Goal: Task Accomplishment & Management: Complete application form

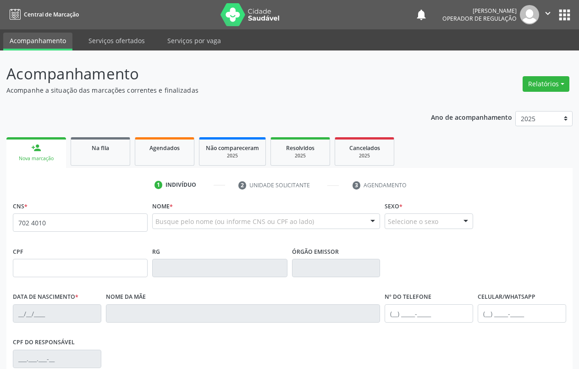
type input "702 4010 0390 5525"
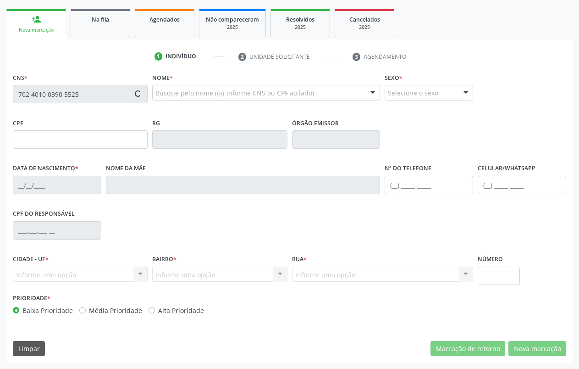
type input "22/03/1999"
type input "Adelaide Santos Feitosa"
type input "(87) 98866-3416"
type input "S/N"
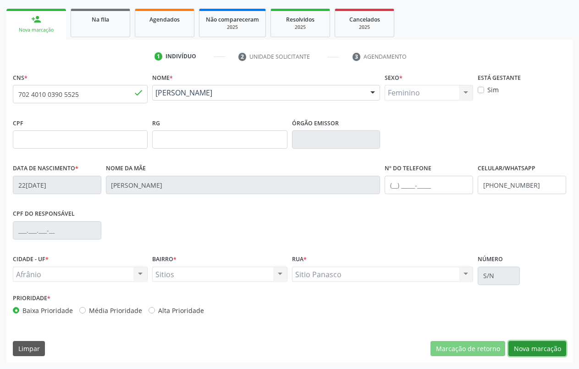
click at [542, 344] on button "Nova marcação" at bounding box center [538, 349] width 58 height 16
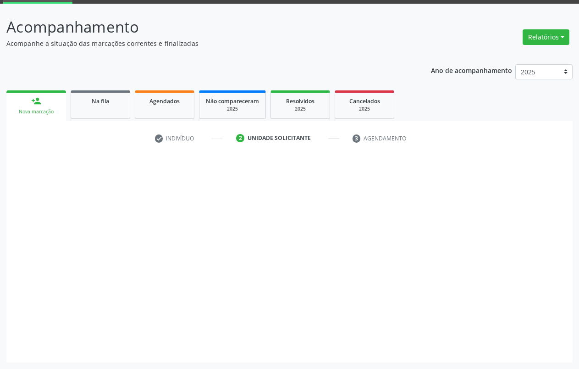
scroll to position [47, 0]
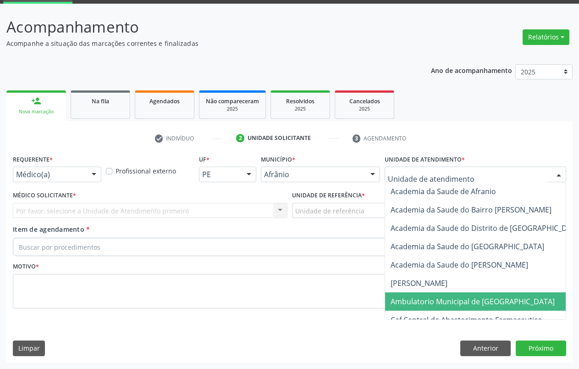
click at [440, 298] on span "Ambulatorio Municipal de [GEOGRAPHIC_DATA]" at bounding box center [473, 301] width 164 height 10
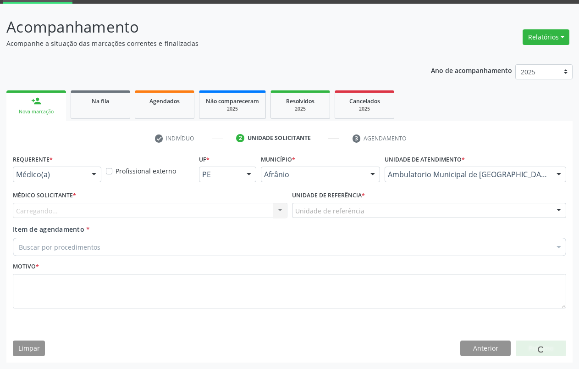
click at [350, 216] on div "Unidade de referência" at bounding box center [429, 211] width 275 height 16
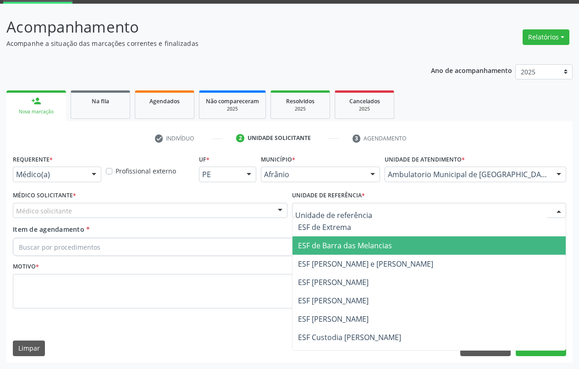
click at [351, 249] on span "ESF de Barra das Melancias" at bounding box center [345, 245] width 94 height 10
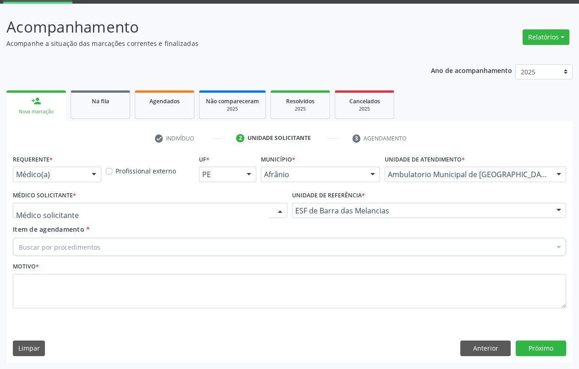
click at [177, 215] on div at bounding box center [150, 211] width 275 height 16
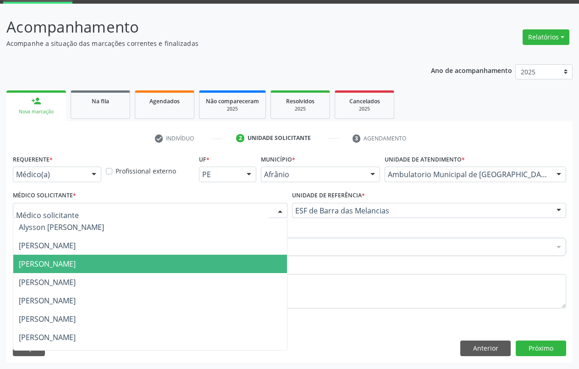
click at [148, 262] on span "[PERSON_NAME]" at bounding box center [150, 264] width 274 height 18
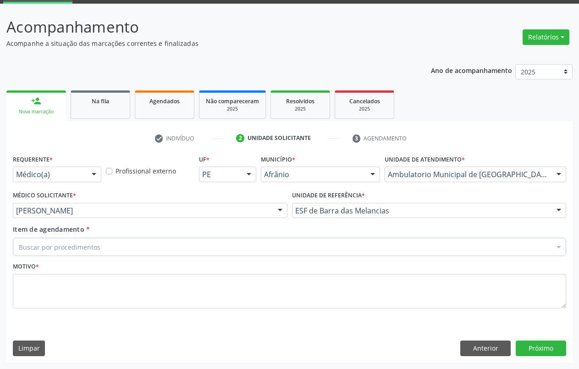
click at [120, 246] on div "Buscar por procedimentos" at bounding box center [289, 247] width 553 height 18
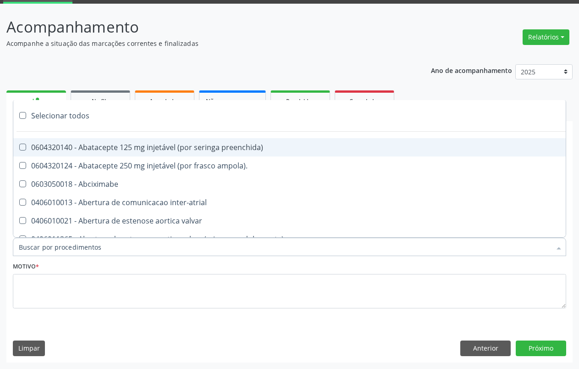
click at [111, 246] on input "Item de agendamento *" at bounding box center [285, 247] width 532 height 18
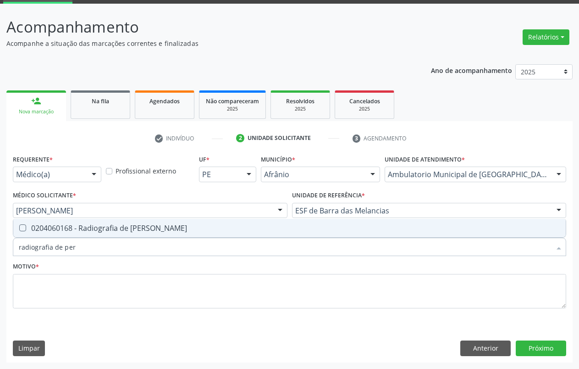
type input "radiografia de pern"
click at [61, 219] on span "0204060168 - Radiografia de [PERSON_NAME]" at bounding box center [289, 228] width 553 height 18
checkbox perna "true"
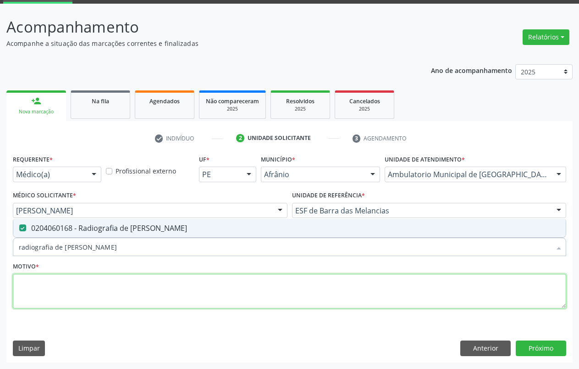
click at [69, 286] on textarea at bounding box center [289, 291] width 553 height 35
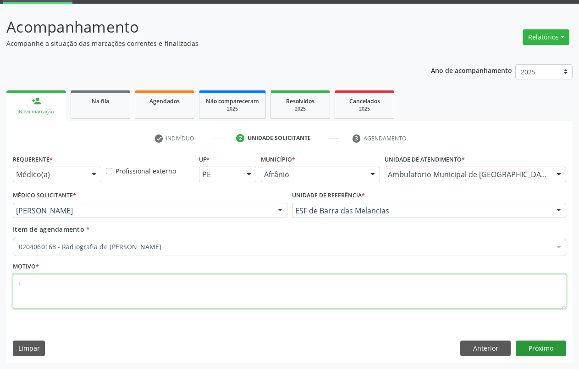
type textarea "."
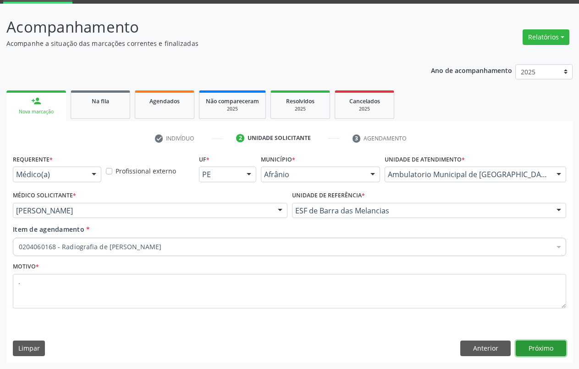
click at [539, 342] on button "Próximo" at bounding box center [541, 348] width 50 height 16
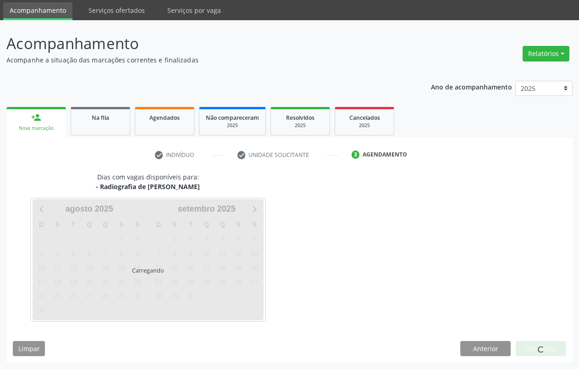
scroll to position [30, 0]
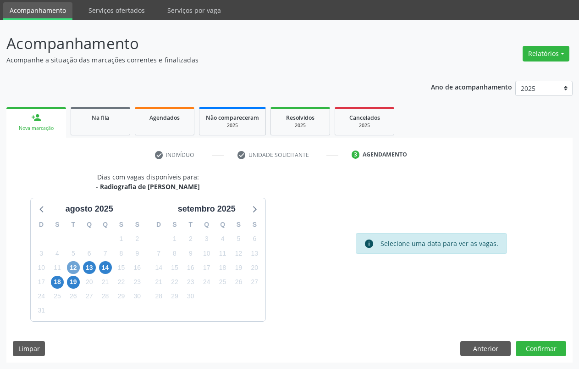
click at [76, 269] on span "12" at bounding box center [73, 267] width 13 height 13
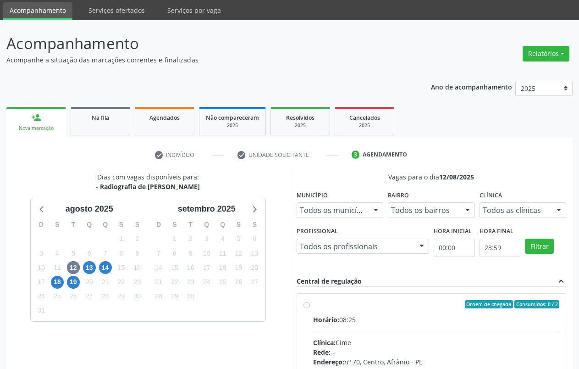
click at [313, 304] on label "Ordem de chegada Consumidos: 0 / 2 Horário: 08:25 Clínica: Cime Rede: -- Endere…" at bounding box center [436, 370] width 247 height 141
click at [304, 304] on input "Ordem de chegada Consumidos: 0 / 2 Horário: 08:25 Clínica: Cime Rede: -- Endere…" at bounding box center [307, 304] width 6 height 8
radio input "true"
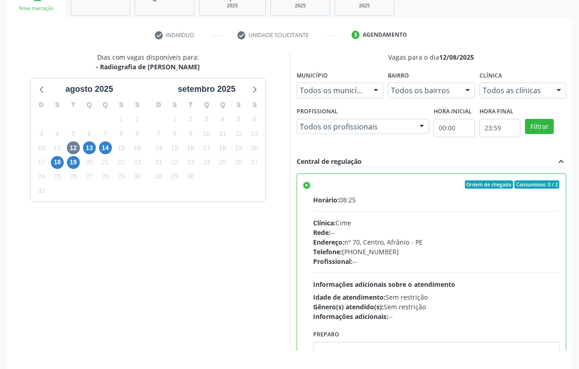
scroll to position [179, 0]
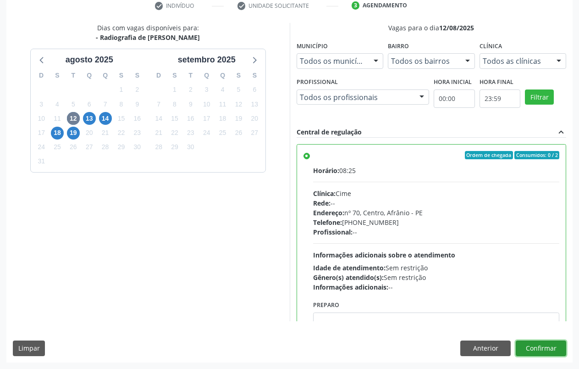
click at [555, 354] on button "Confirmar" at bounding box center [541, 348] width 50 height 16
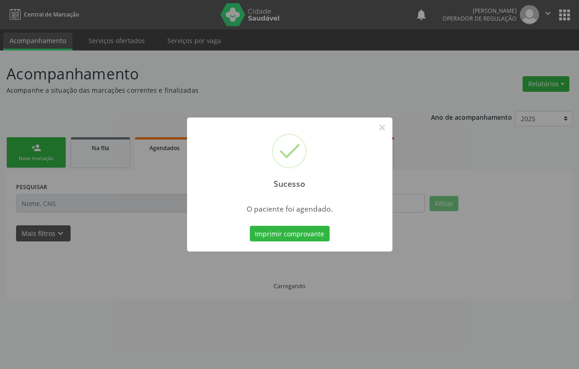
scroll to position [0, 0]
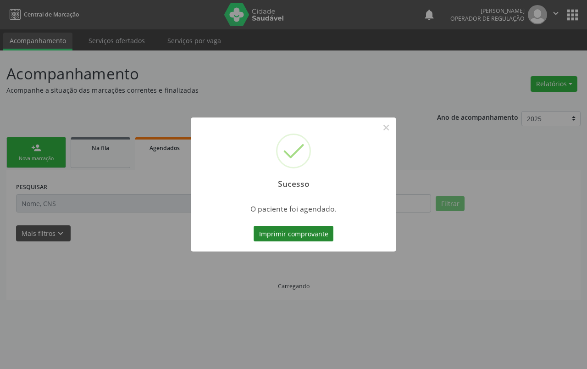
click at [300, 231] on button "Imprimir comprovante" at bounding box center [294, 234] width 80 height 16
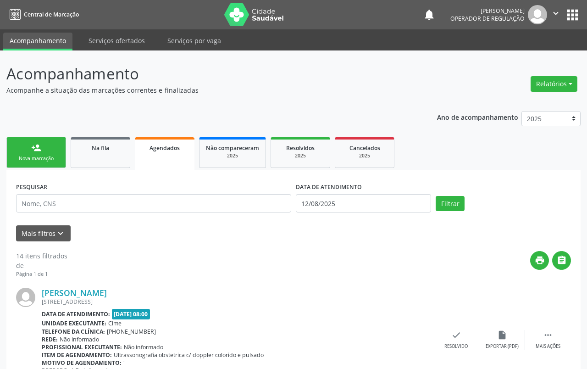
click at [34, 160] on div "Nova marcação" at bounding box center [36, 158] width 46 height 7
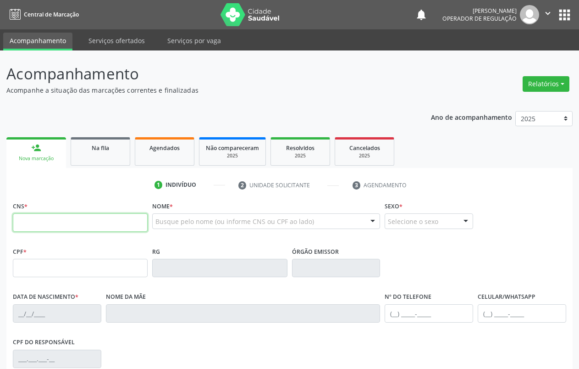
click at [66, 222] on input "text" at bounding box center [80, 222] width 135 height 18
type input "702 0033 8824 8789"
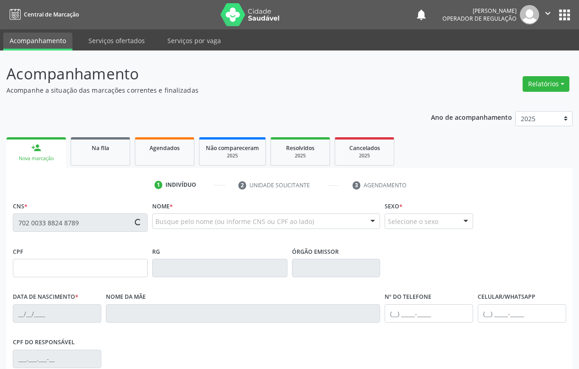
type input "165.295.664-65"
type input "02/02/2019"
type input "Silvia Marly Ribeiro Abreu"
type input "(87) 3988-2056"
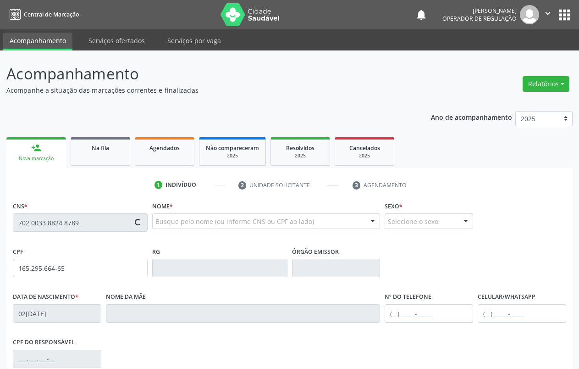
type input "662.091.963-49"
type input "S/N"
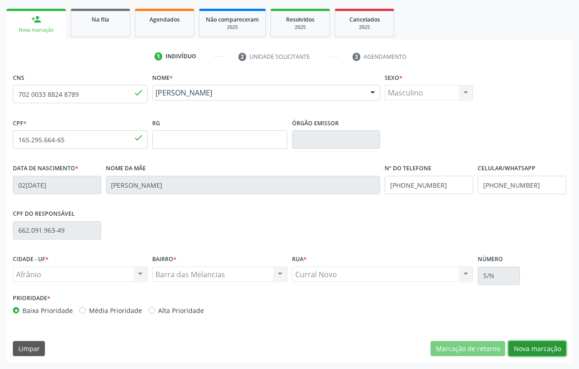
click at [552, 349] on button "Nova marcação" at bounding box center [538, 349] width 58 height 16
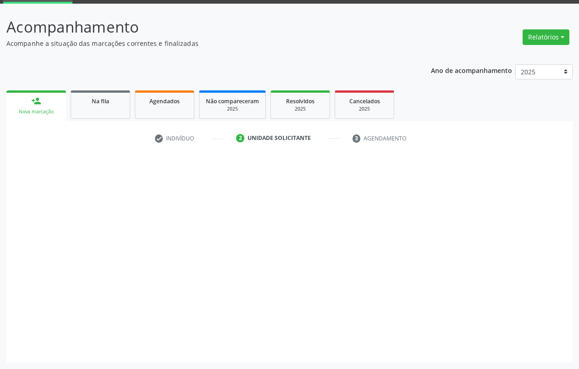
scroll to position [47, 0]
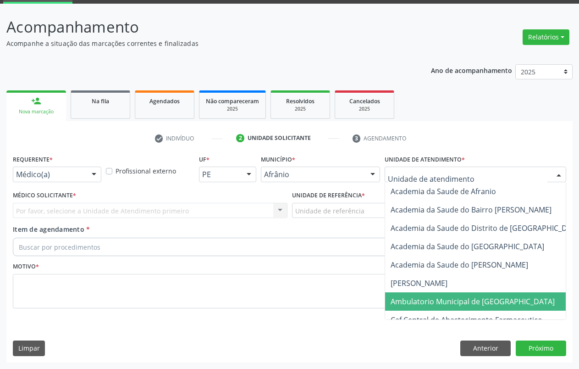
click at [443, 302] on span "Ambulatorio Municipal de [GEOGRAPHIC_DATA]" at bounding box center [473, 301] width 164 height 10
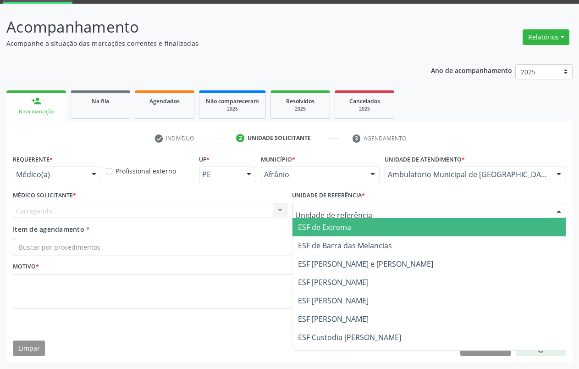
drag, startPoint x: 324, startPoint y: 227, endPoint x: 235, endPoint y: 229, distance: 89.5
click at [324, 227] on span "ESF de Extrema" at bounding box center [324, 227] width 53 height 10
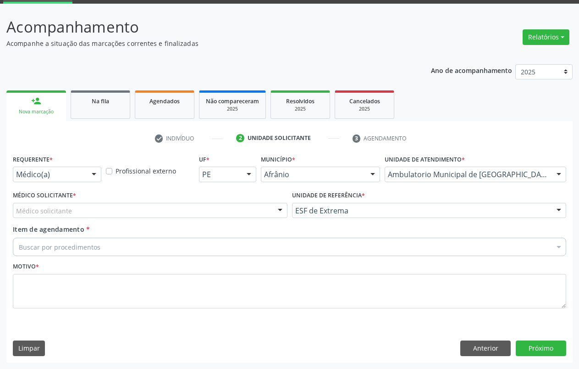
click at [177, 217] on div "Médico solicitante" at bounding box center [150, 211] width 275 height 16
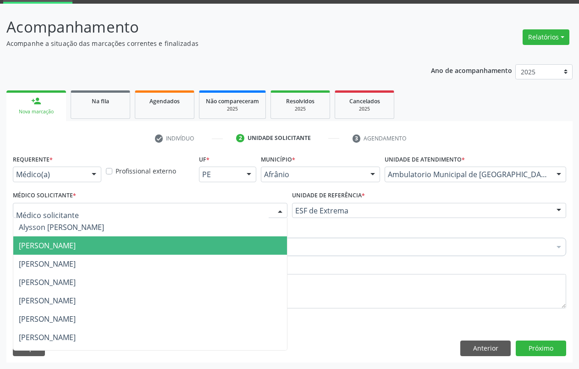
click at [154, 252] on span "[PERSON_NAME]" at bounding box center [150, 245] width 274 height 18
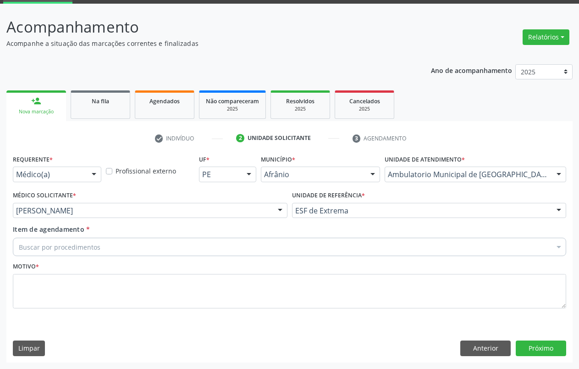
click at [107, 246] on div "Buscar por procedimentos" at bounding box center [289, 247] width 553 height 18
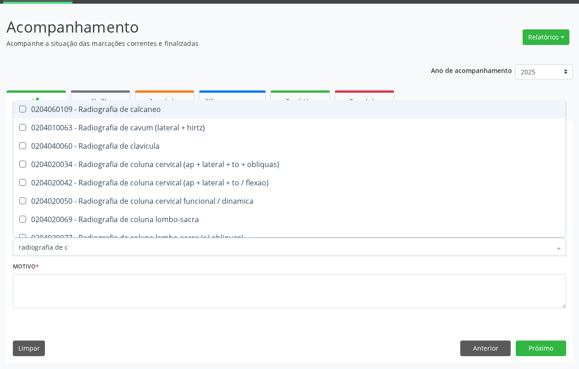
type input "radiografia de ca"
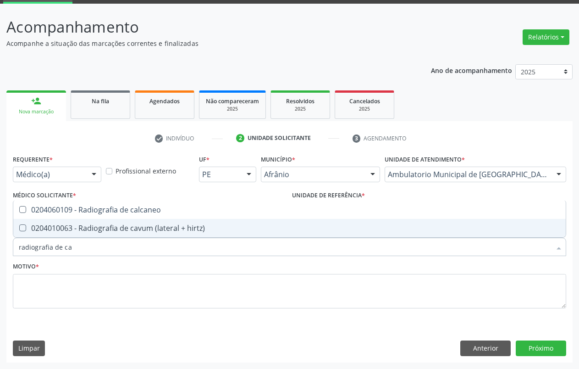
click at [123, 232] on div "0204010063 - Radiografia de cavum (lateral + hirtz)" at bounding box center [290, 227] width 542 height 7
checkbox hirtz\) "true"
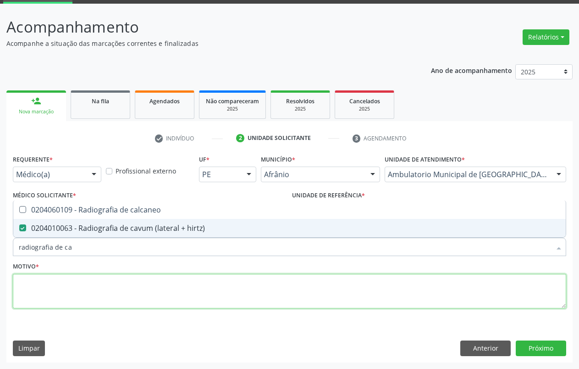
click at [89, 299] on textarea at bounding box center [289, 291] width 553 height 35
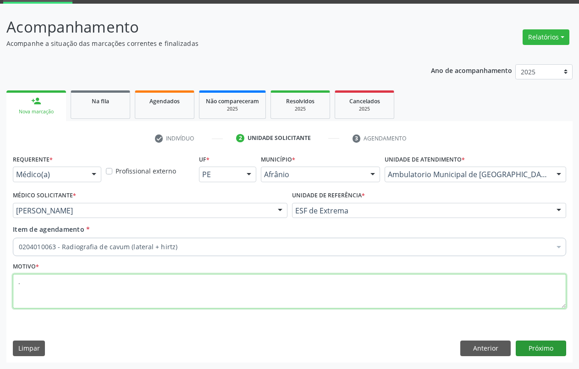
type textarea "."
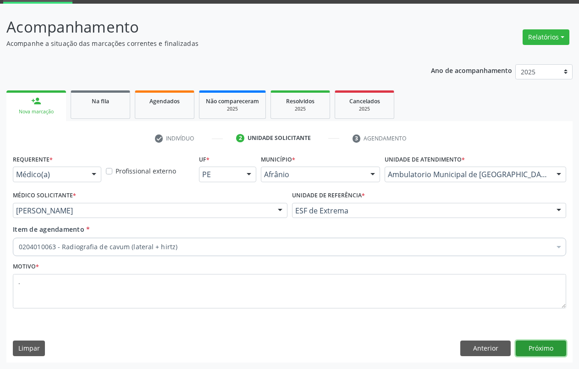
click at [544, 349] on button "Próximo" at bounding box center [541, 348] width 50 height 16
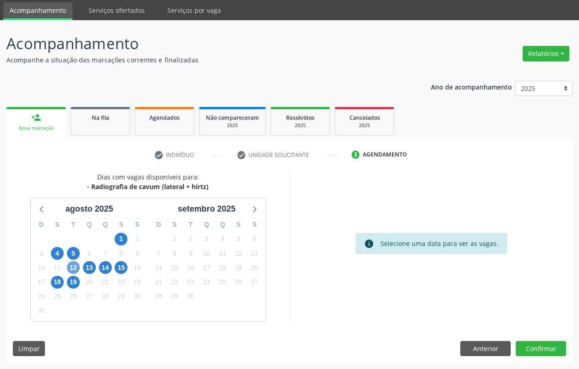
click at [70, 267] on span "12" at bounding box center [73, 267] width 13 height 13
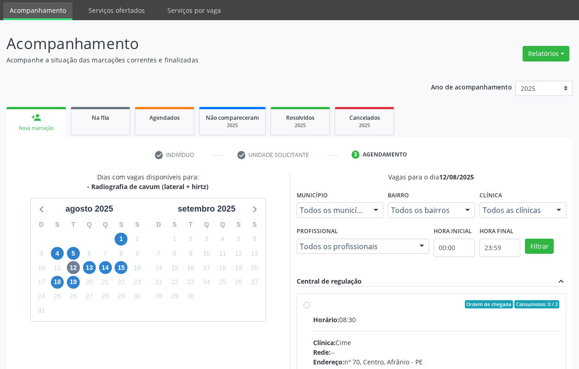
click at [313, 304] on label "Ordem de chegada Consumidos: 0 / 2 Horário: 08:30 Clínica: Cime Rede: -- Endere…" at bounding box center [436, 370] width 247 height 141
click at [310, 304] on input "Ordem de chegada Consumidos: 0 / 2 Horário: 08:30 Clínica: Cime Rede: -- Endere…" at bounding box center [307, 304] width 6 height 8
radio input "true"
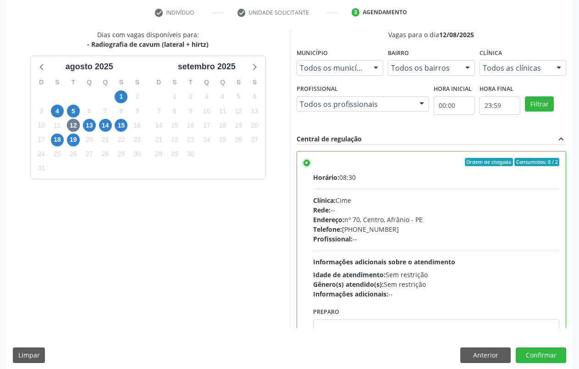
scroll to position [179, 0]
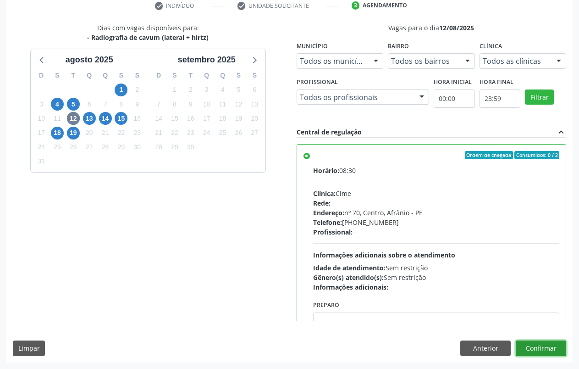
click at [553, 346] on button "Confirmar" at bounding box center [541, 348] width 50 height 16
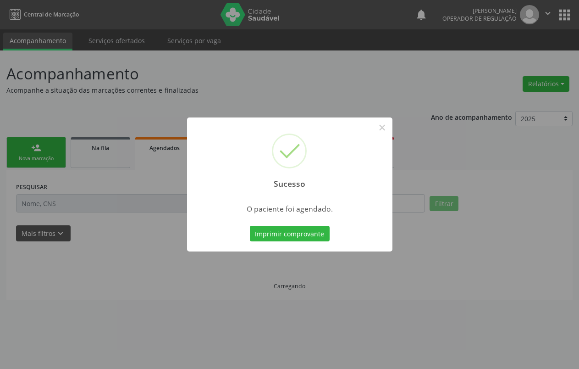
click at [304, 235] on div "Sucesso × O paciente foi agendado. Imprimir comprovante Cancel" at bounding box center [289, 184] width 579 height 369
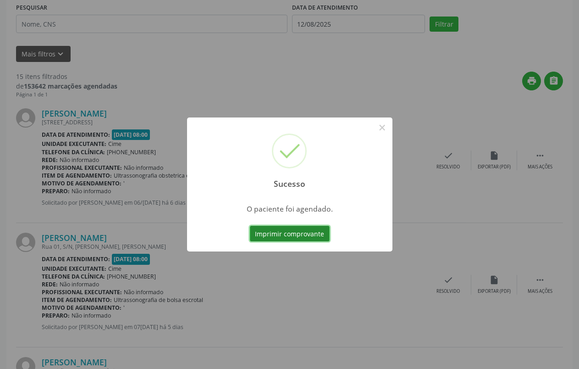
click at [303, 233] on button "Imprimir comprovante" at bounding box center [290, 234] width 80 height 16
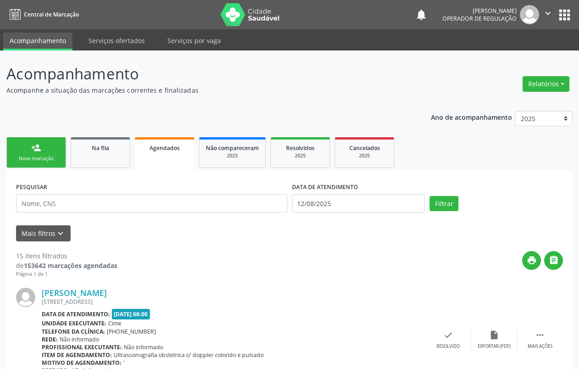
click at [41, 155] on link "person_add Nova marcação" at bounding box center [36, 152] width 60 height 31
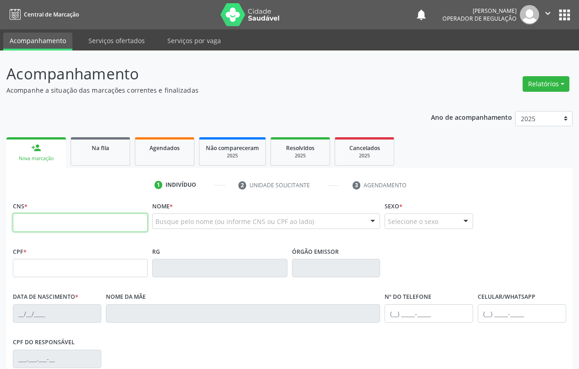
click at [50, 226] on input "text" at bounding box center [80, 222] width 135 height 18
paste input "702 0033 8824 8789"
type input "702 0033 8824 8789"
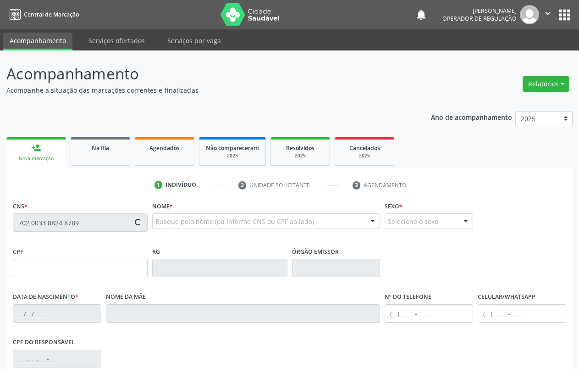
type input "165.295.664-65"
type input "02/02/2019"
type input "Silvia Marly Ribeiro Abreu"
type input "(87) 3988-2056"
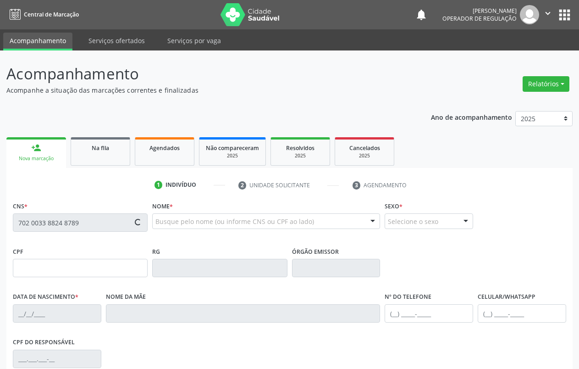
type input "662.091.963-49"
type input "S/N"
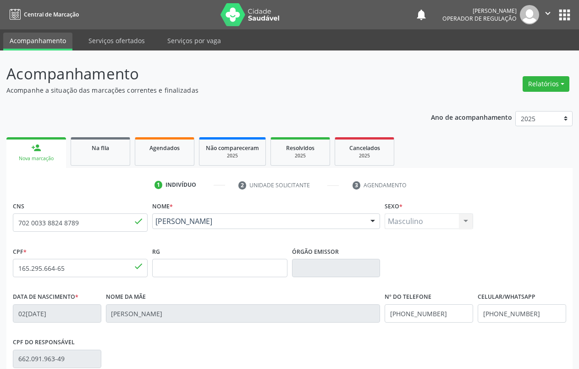
scroll to position [128, 0]
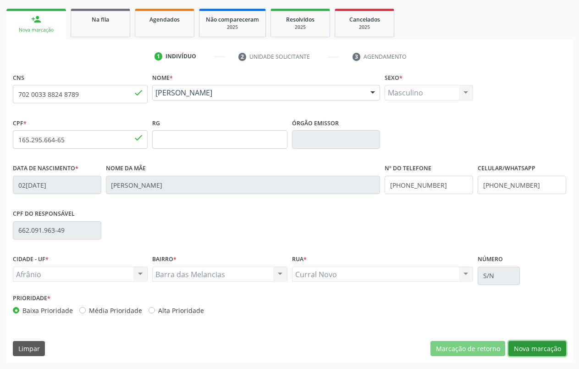
click at [541, 346] on button "Nova marcação" at bounding box center [538, 349] width 58 height 16
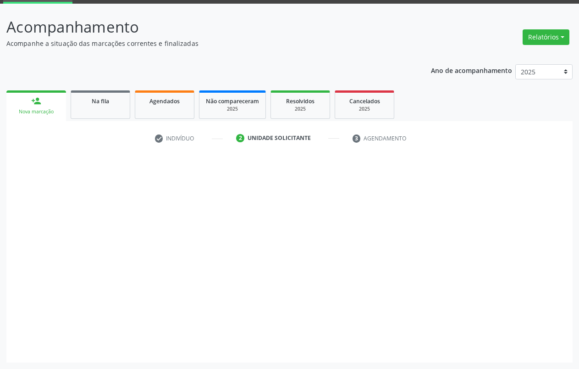
scroll to position [47, 0]
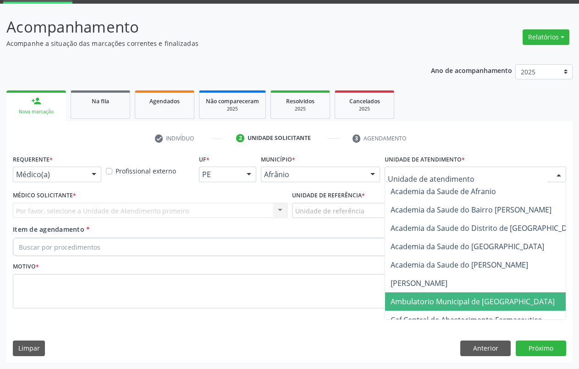
click at [449, 303] on span "Ambulatorio Municipal de [GEOGRAPHIC_DATA]" at bounding box center [473, 301] width 164 height 10
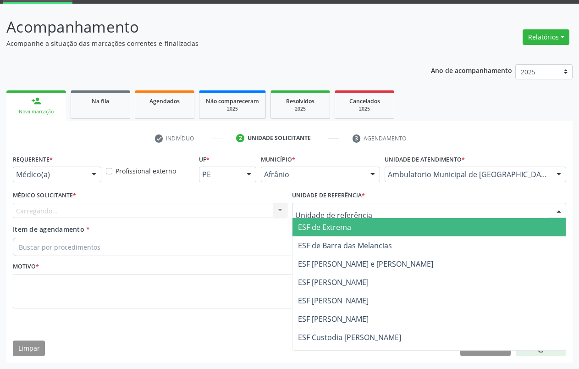
click at [364, 208] on div at bounding box center [429, 211] width 275 height 16
click at [364, 243] on span "ESF de Barra das Melancias" at bounding box center [345, 245] width 94 height 10
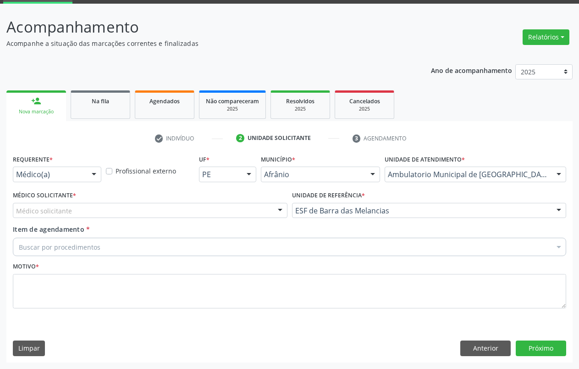
click at [180, 205] on div "Médico solicitante" at bounding box center [150, 211] width 275 height 16
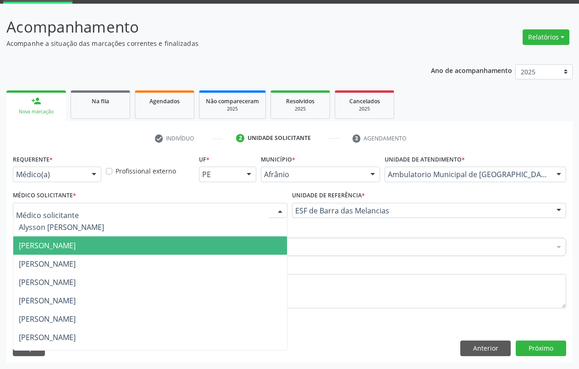
drag, startPoint x: 163, startPoint y: 248, endPoint x: 150, endPoint y: 239, distance: 15.8
click at [163, 249] on span "[PERSON_NAME]" at bounding box center [150, 245] width 274 height 18
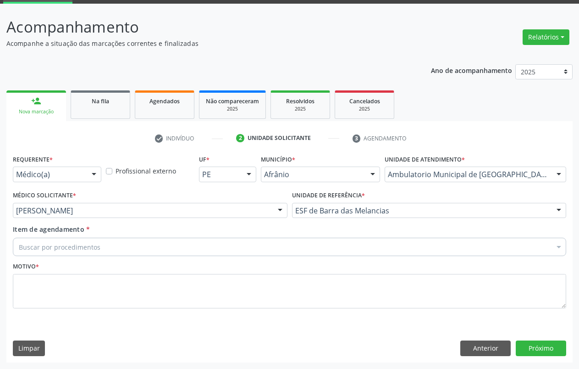
click at [134, 240] on div "Buscar por procedimentos" at bounding box center [289, 247] width 553 height 18
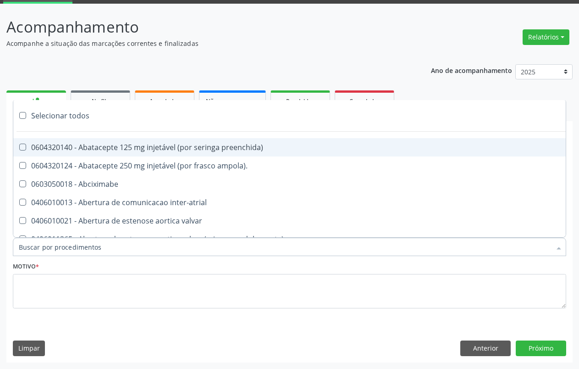
drag, startPoint x: 137, startPoint y: 245, endPoint x: 150, endPoint y: 248, distance: 13.5
click at [141, 247] on input "Item de agendamento *" at bounding box center [285, 247] width 532 height 18
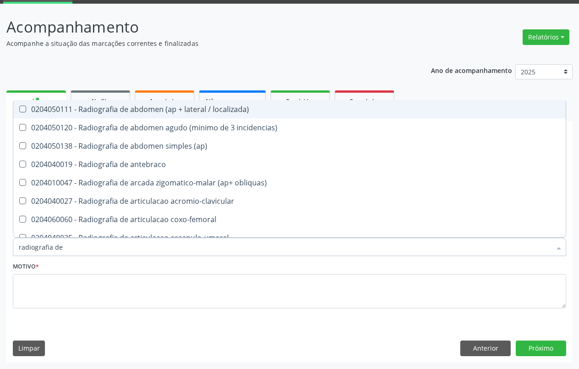
type input "radiografia de p"
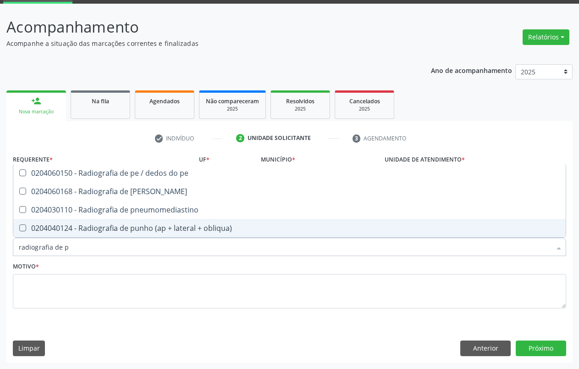
click at [160, 230] on div "0204040124 - Radiografia de punho (ap + lateral + obliqua)" at bounding box center [290, 227] width 542 height 7
checkbox obliqua\) "true"
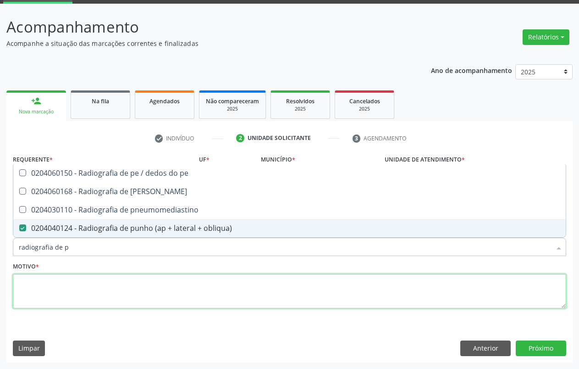
click at [84, 288] on textarea at bounding box center [289, 291] width 553 height 35
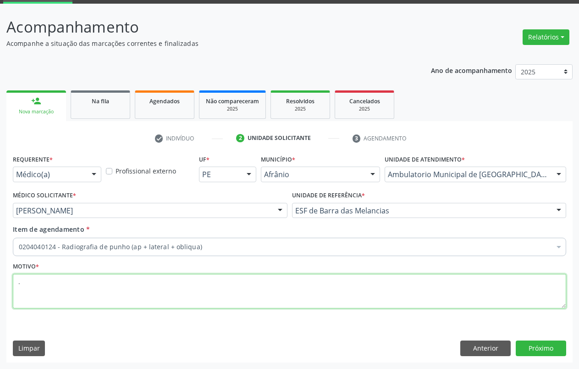
click at [70, 284] on textarea "." at bounding box center [289, 291] width 553 height 35
type textarea "."
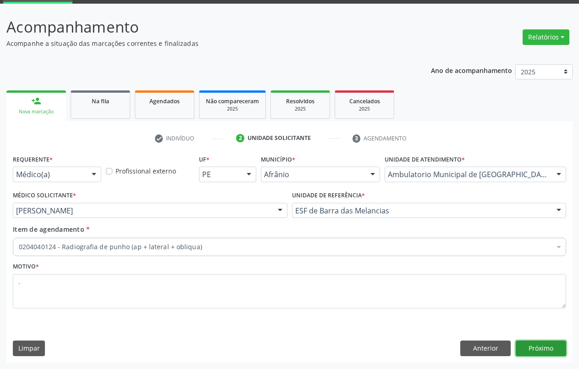
click at [532, 347] on button "Próximo" at bounding box center [541, 348] width 50 height 16
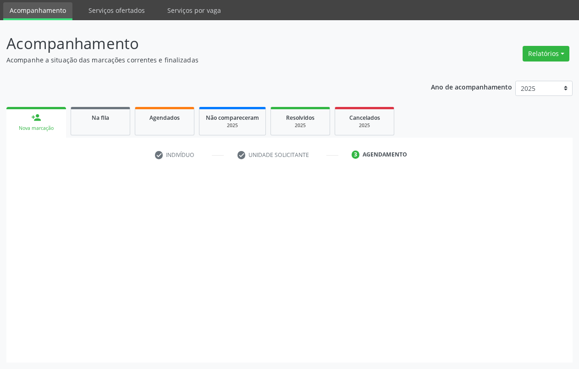
scroll to position [30, 0]
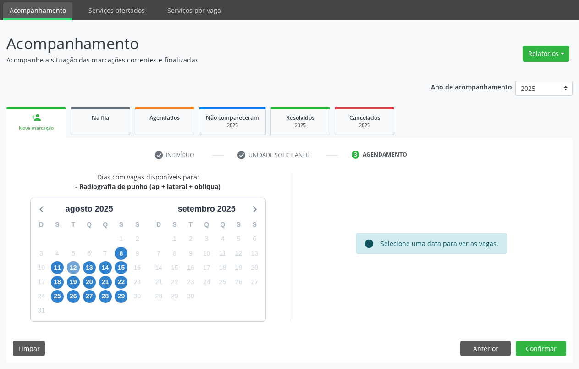
click at [73, 269] on span "12" at bounding box center [73, 267] width 13 height 13
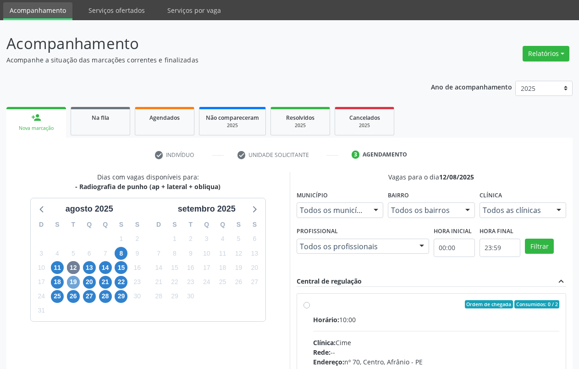
click at [72, 284] on span "19" at bounding box center [73, 282] width 13 height 13
click at [313, 305] on label "Ordem de chegada Consumidos: 0 / 2 Horário: 10:00 Clínica: Cime Rede: -- Endere…" at bounding box center [436, 370] width 247 height 141
click at [305, 305] on input "Ordem de chegada Consumidos: 0 / 2 Horário: 10:00 Clínica: Cime Rede: -- Endere…" at bounding box center [307, 304] width 6 height 8
radio input "true"
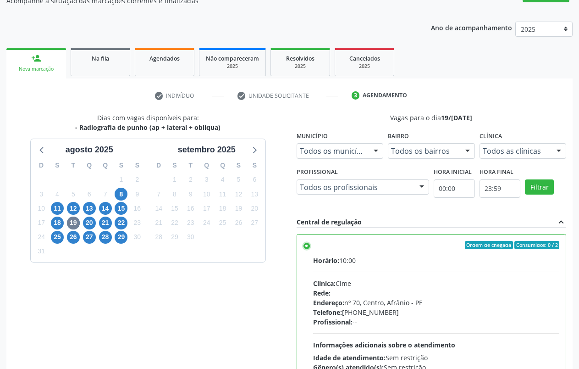
scroll to position [179, 0]
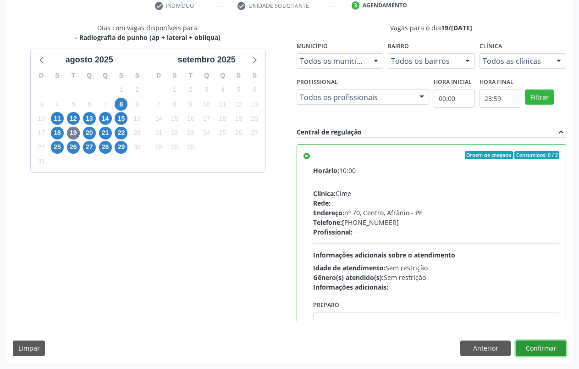
click at [543, 351] on button "Confirmar" at bounding box center [541, 348] width 50 height 16
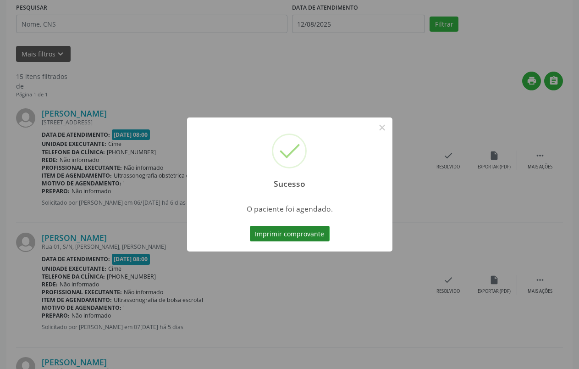
scroll to position [0, 0]
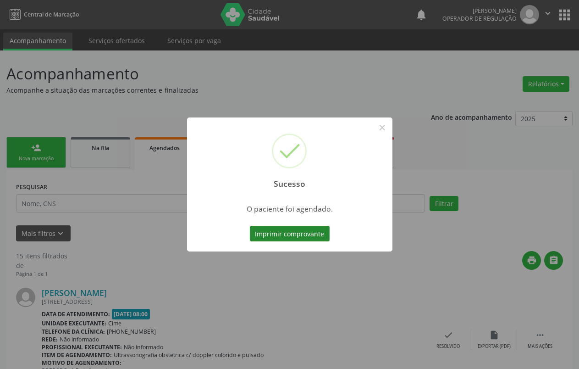
click at [311, 234] on button "Imprimir comprovante" at bounding box center [290, 234] width 80 height 16
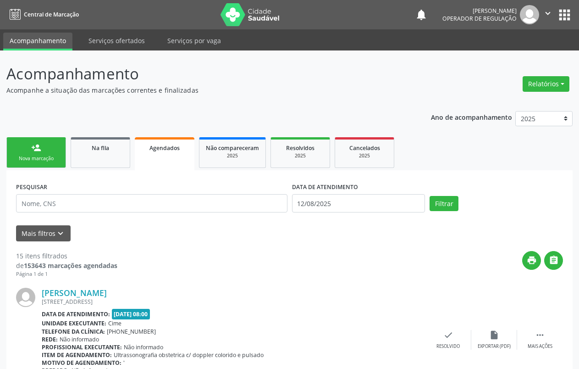
click at [46, 160] on div "Nova marcação" at bounding box center [36, 158] width 46 height 7
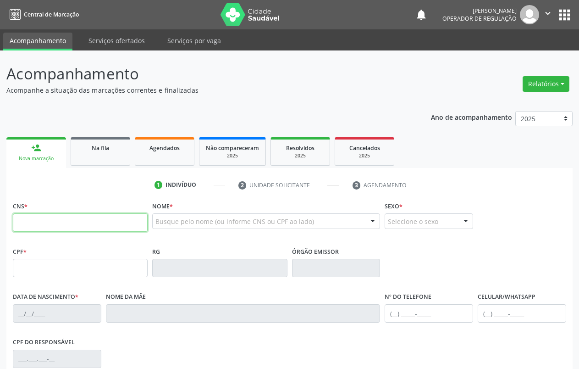
click at [28, 219] on input "text" at bounding box center [80, 222] width 135 height 18
paste input "702 0033 8824 8789"
type input "702 0033 8824 8789"
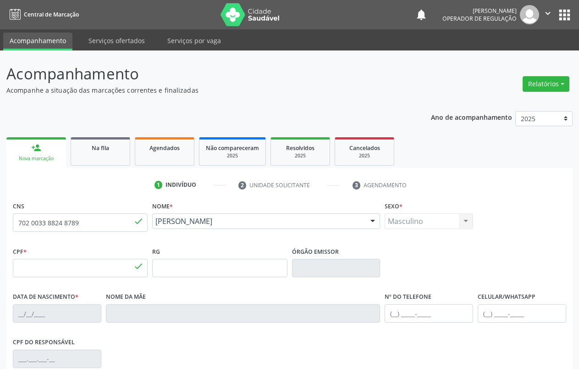
type input "165.295.664-65"
type input "02/02/2019"
type input "Silvia Marly Ribeiro Abreu"
type input "(87) 3988-2056"
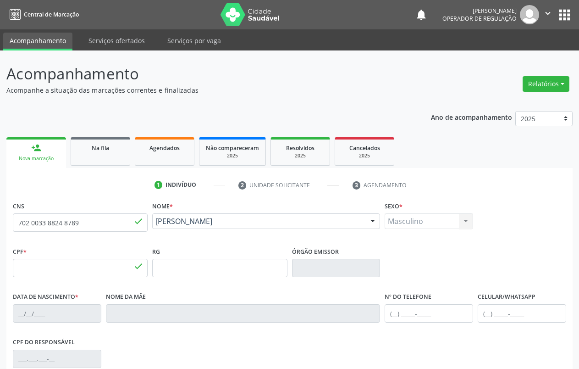
type input "662.091.963-49"
type input "S/N"
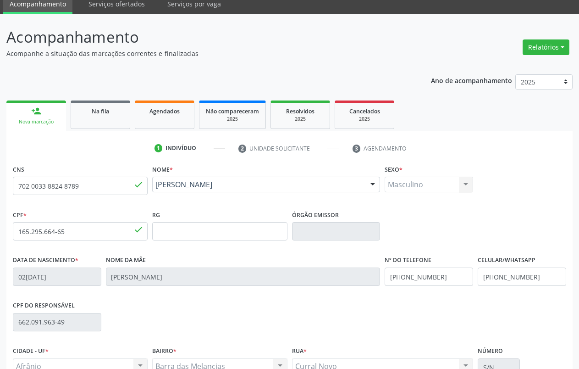
scroll to position [128, 0]
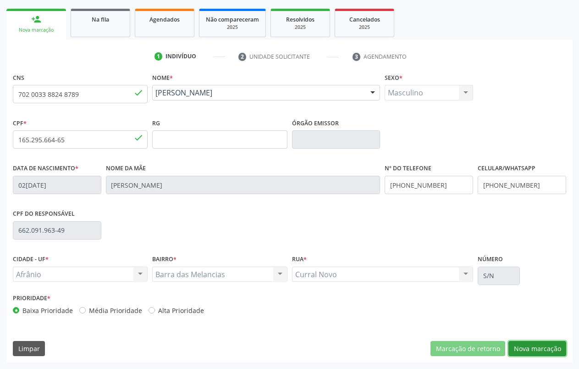
click at [545, 349] on button "Nova marcação" at bounding box center [538, 349] width 58 height 16
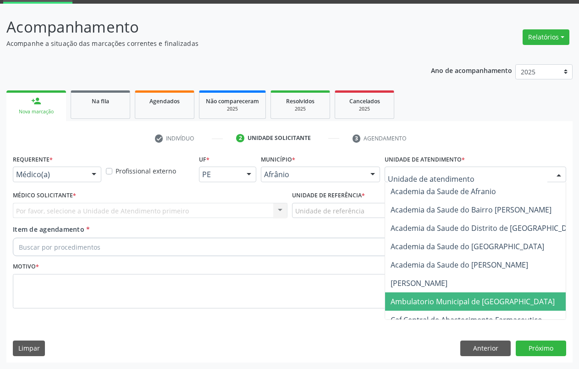
click at [469, 299] on span "Ambulatorio Municipal de [GEOGRAPHIC_DATA]" at bounding box center [473, 301] width 164 height 10
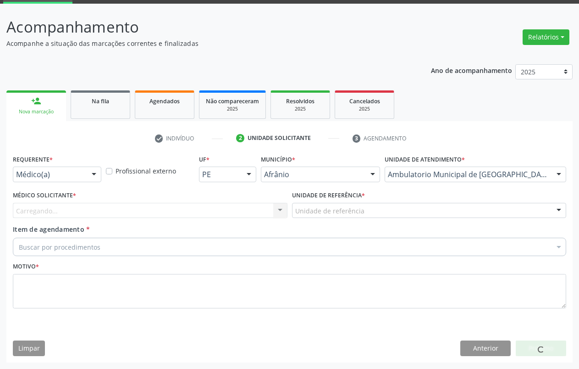
drag, startPoint x: 299, startPoint y: 211, endPoint x: 302, endPoint y: 218, distance: 8.2
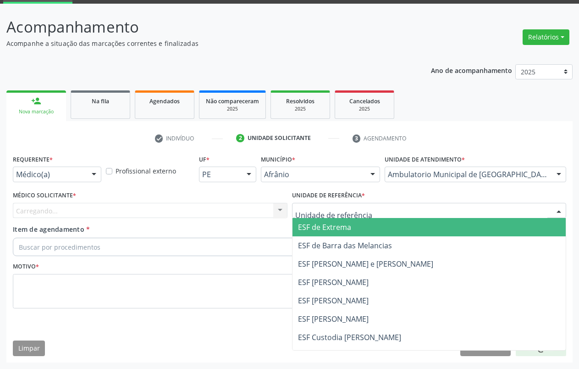
click at [310, 233] on span "ESF de Extrema" at bounding box center [430, 227] width 274 height 18
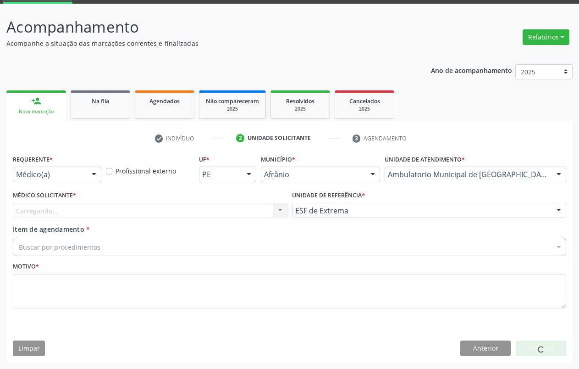
click at [72, 210] on div "Carregando... Nenhum resultado encontrado para: " " Não há nenhuma opção para s…" at bounding box center [150, 211] width 275 height 16
click at [76, 211] on div "Médico solicitante" at bounding box center [150, 211] width 275 height 16
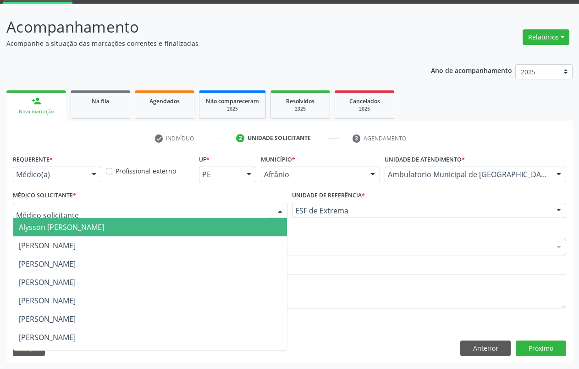
click at [87, 233] on span "Alysson [PERSON_NAME]" at bounding box center [150, 227] width 274 height 18
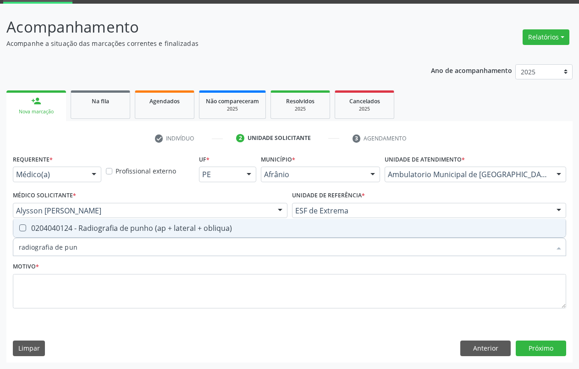
type input "radiografia de punh"
click at [161, 226] on div "0204040124 - Radiografia de punho (ap + lateral + obliqua)" at bounding box center [290, 227] width 542 height 7
checkbox obliqua\) "true"
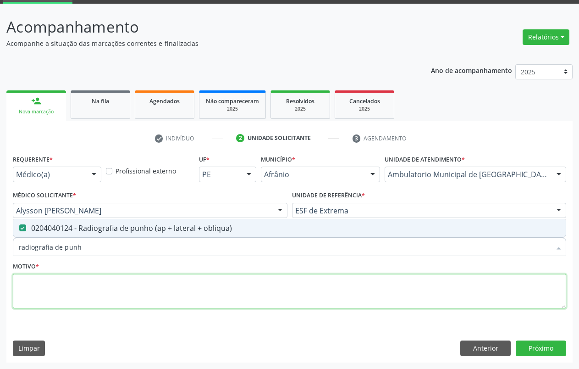
click at [109, 292] on textarea at bounding box center [289, 291] width 553 height 35
type textarea "."
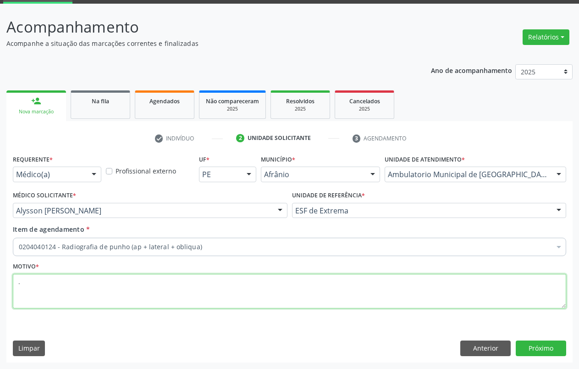
click at [108, 288] on textarea "." at bounding box center [289, 291] width 553 height 35
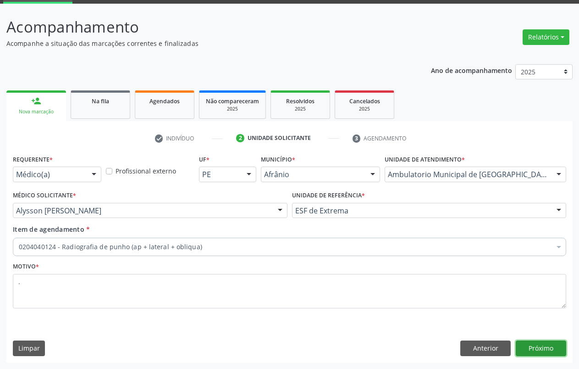
click at [542, 347] on button "Próximo" at bounding box center [541, 348] width 50 height 16
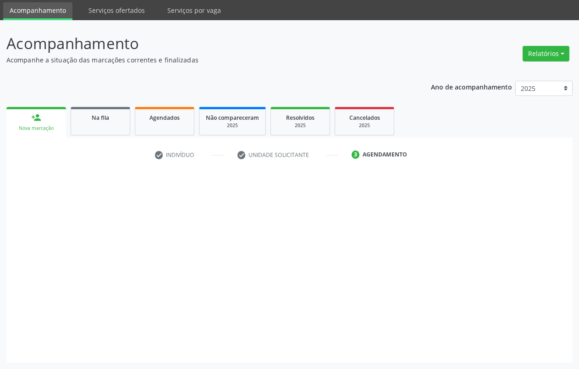
scroll to position [30, 0]
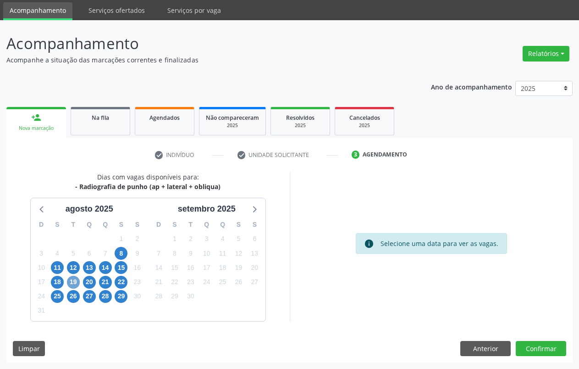
click at [72, 280] on span "19" at bounding box center [73, 282] width 13 height 13
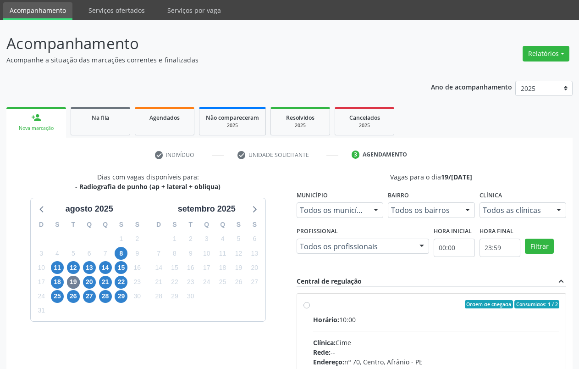
click at [305, 308] on div "Ordem de chegada Consumidos: 1 / 2 Horário: 10:00 Clínica: Cime Rede: -- Endere…" at bounding box center [432, 370] width 256 height 141
radio input "true"
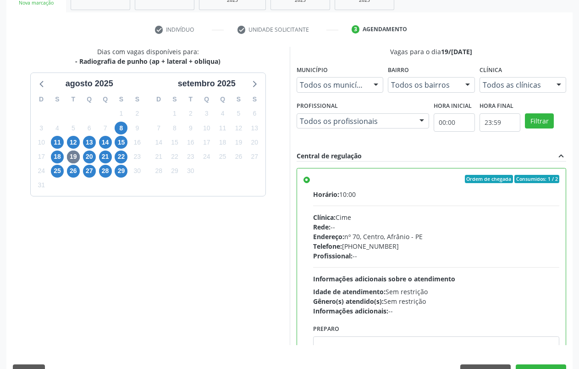
scroll to position [179, 0]
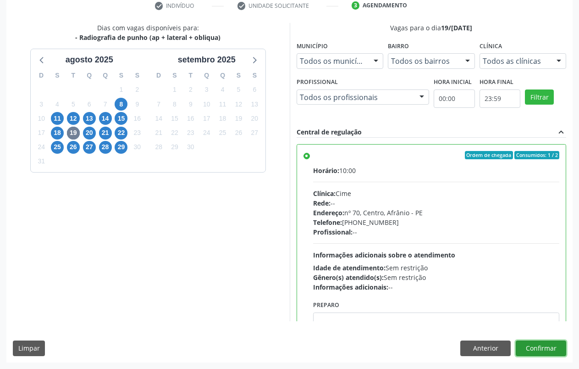
click at [537, 344] on button "Confirmar" at bounding box center [541, 348] width 50 height 16
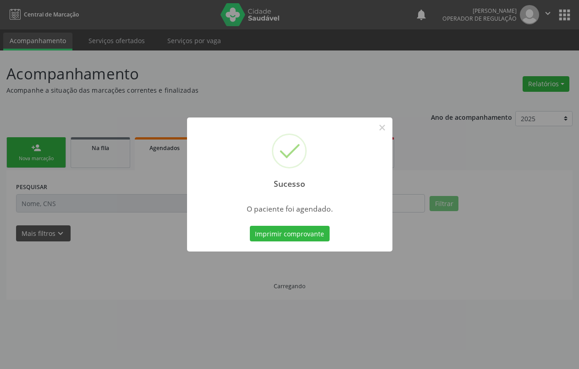
click at [282, 235] on button "Imprimir comprovante" at bounding box center [290, 234] width 80 height 16
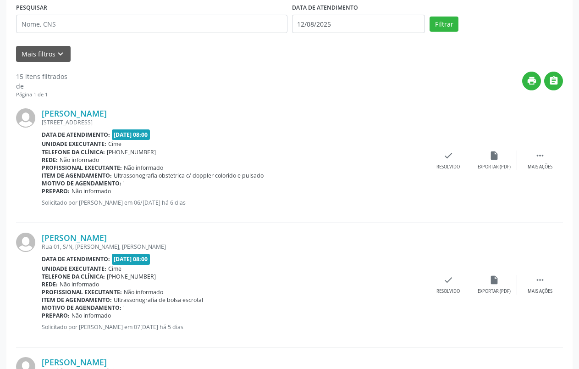
scroll to position [0, 0]
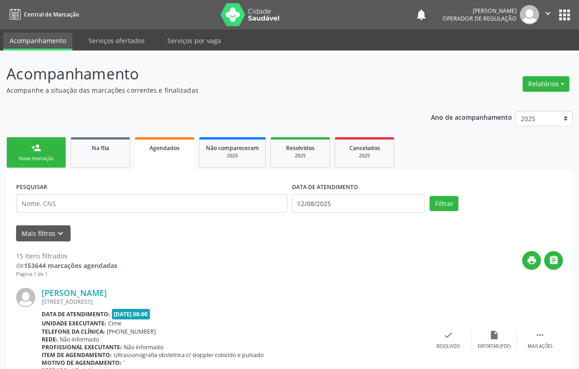
click at [40, 151] on div "person_add" at bounding box center [36, 148] width 10 height 10
click at [33, 155] on div "Nova marcação" at bounding box center [36, 158] width 46 height 7
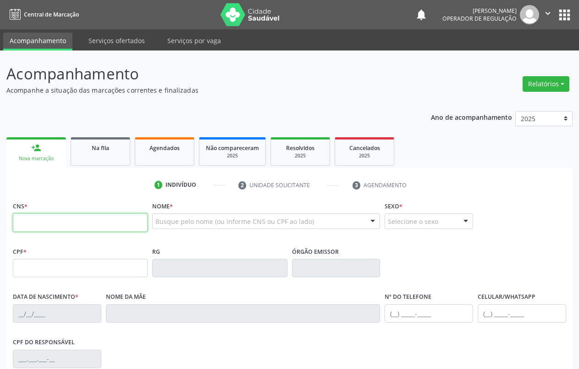
click at [54, 219] on input "text" at bounding box center [80, 222] width 135 height 18
paste input "702 0033 8824 8789"
type input "702 0033 8824 8789"
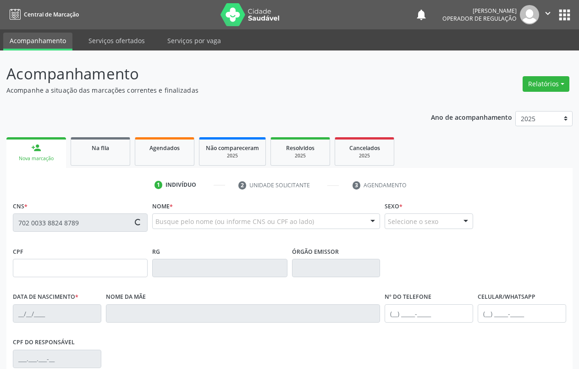
type input "165.295.664-65"
type input "02/02/2019"
type input "Silvia Marly Ribeiro Abreu"
type input "(87) 3988-2056"
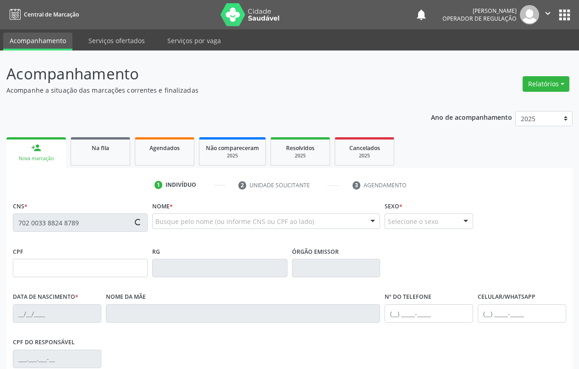
type input "662.091.963-49"
type input "S/N"
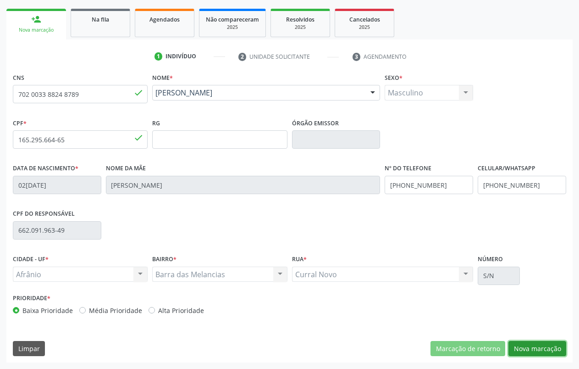
click at [539, 348] on button "Nova marcação" at bounding box center [538, 349] width 58 height 16
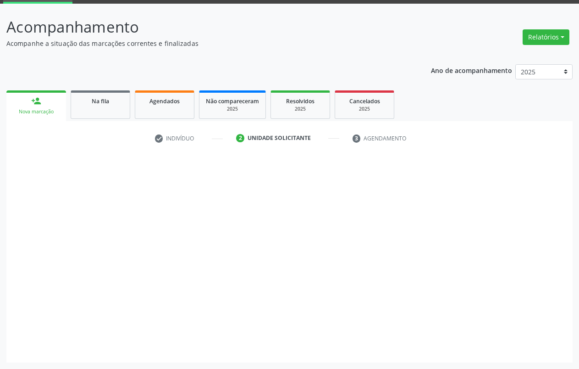
scroll to position [47, 0]
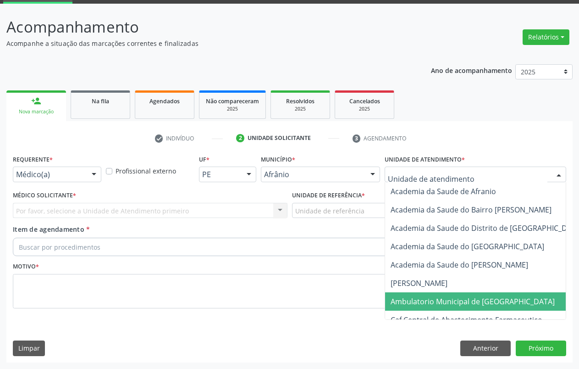
click at [441, 301] on span "Ambulatorio Municipal de [GEOGRAPHIC_DATA]" at bounding box center [473, 301] width 164 height 10
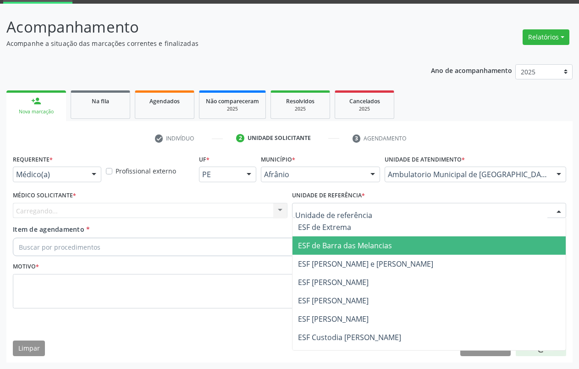
click at [332, 243] on span "ESF de Barra das Melancias" at bounding box center [345, 245] width 94 height 10
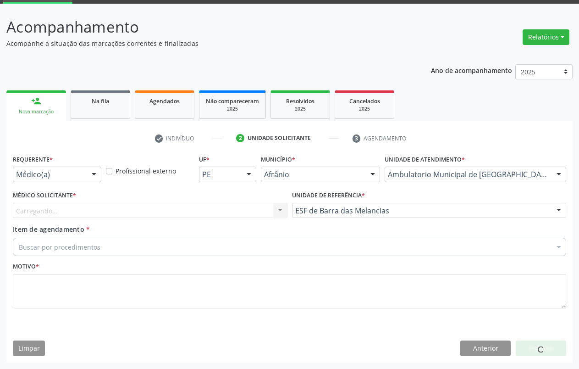
drag, startPoint x: 145, startPoint y: 209, endPoint x: 136, endPoint y: 211, distance: 9.1
click at [144, 209] on div "Carregando... Nenhum resultado encontrado para: " " Não há nenhuma opção para s…" at bounding box center [150, 211] width 275 height 16
click at [136, 211] on div "Carregando... Nenhum resultado encontrado para: " " Não há nenhuma opção para s…" at bounding box center [150, 211] width 275 height 16
click at [127, 212] on div "Carregando... Nenhum resultado encontrado para: " " Não há nenhuma opção para s…" at bounding box center [150, 211] width 275 height 16
drag, startPoint x: 108, startPoint y: 209, endPoint x: 82, endPoint y: 210, distance: 25.7
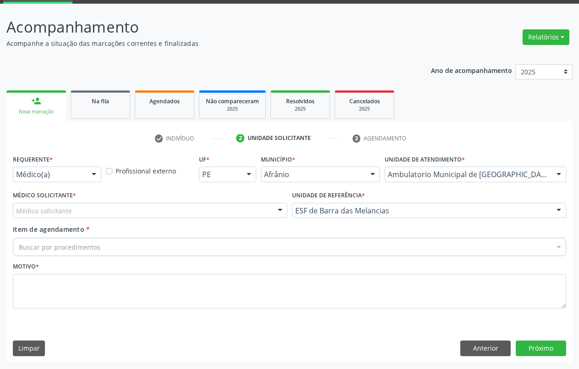
click at [103, 210] on div "Médico solicitante Alysson Rodrigo Ferreira Cavalcanti Bruno Saraiva Bezerra Me…" at bounding box center [150, 211] width 275 height 16
drag, startPoint x: 81, startPoint y: 210, endPoint x: 76, endPoint y: 210, distance: 5.5
click at [80, 210] on div "Médico solicitante" at bounding box center [150, 211] width 275 height 16
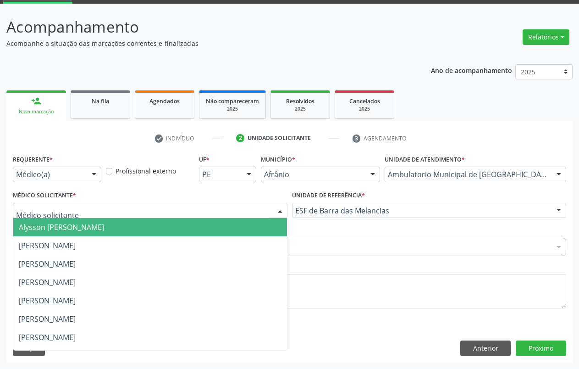
click at [80, 235] on span "Alysson [PERSON_NAME]" at bounding box center [150, 227] width 274 height 18
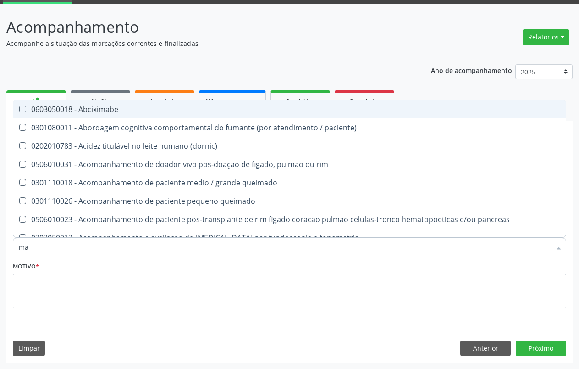
type input "mao"
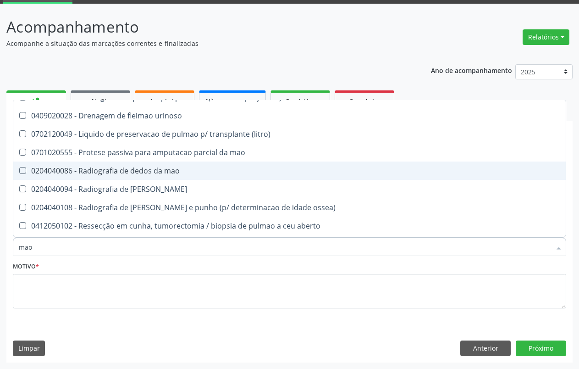
scroll to position [125, 0]
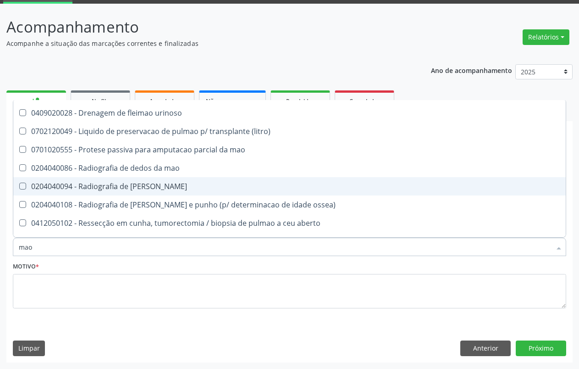
click at [154, 183] on div "0204040094 - Radiografia de [PERSON_NAME]" at bounding box center [290, 186] width 542 height 7
checkbox mao "true"
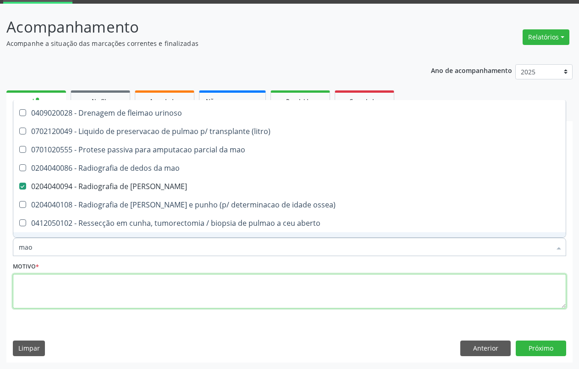
click at [61, 288] on textarea at bounding box center [289, 291] width 553 height 35
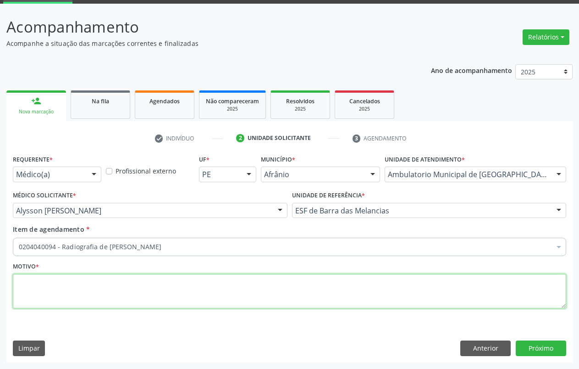
scroll to position [0, 0]
type textarea "."
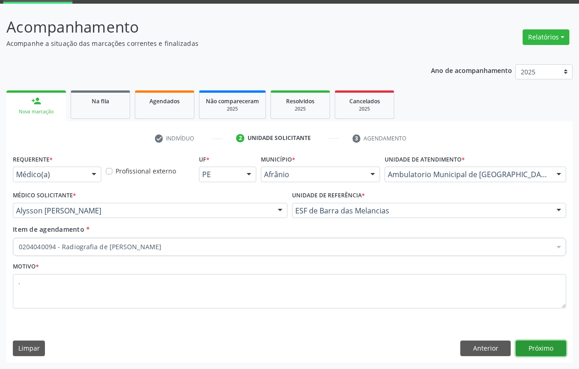
click at [540, 350] on button "Próximo" at bounding box center [541, 348] width 50 height 16
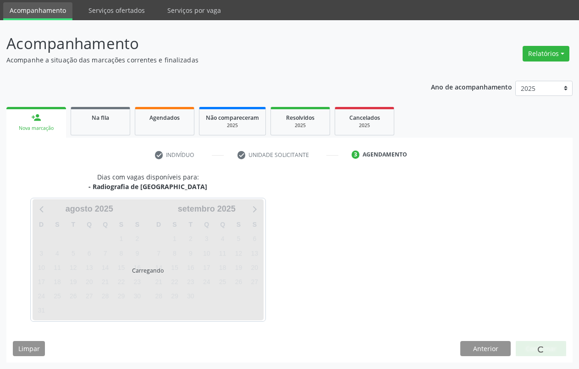
scroll to position [30, 0]
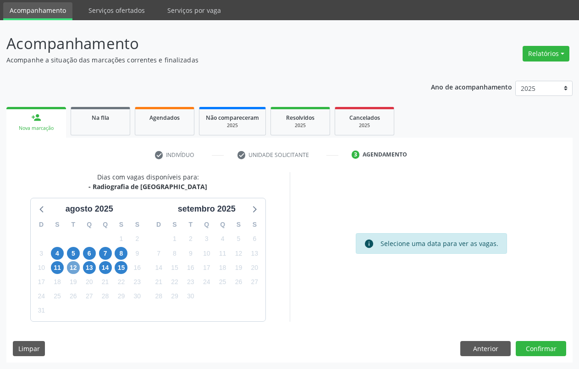
click at [71, 266] on span "12" at bounding box center [73, 267] width 13 height 13
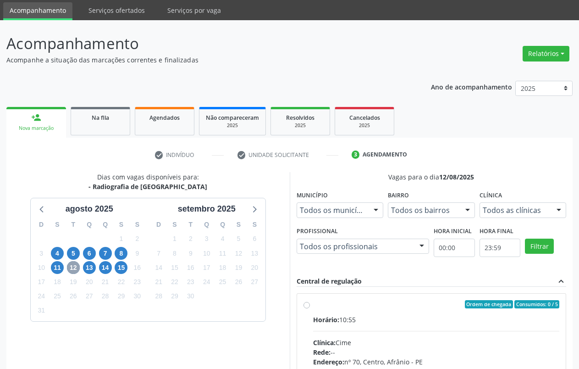
click at [310, 306] on div "Ordem de chegada Consumidos: 0 / 5 Horário: 10:55 Clínica: Cime Rede: -- Endere…" at bounding box center [432, 370] width 256 height 141
radio input "true"
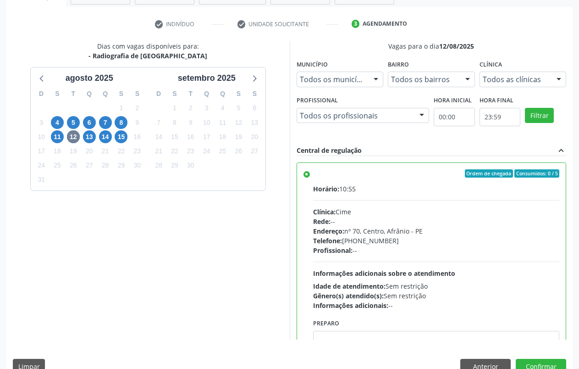
scroll to position [179, 0]
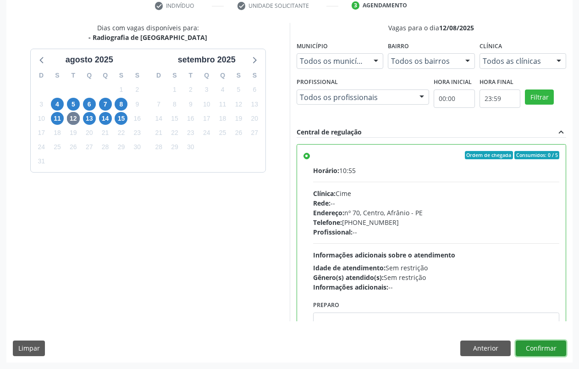
click at [538, 350] on button "Confirmar" at bounding box center [541, 348] width 50 height 16
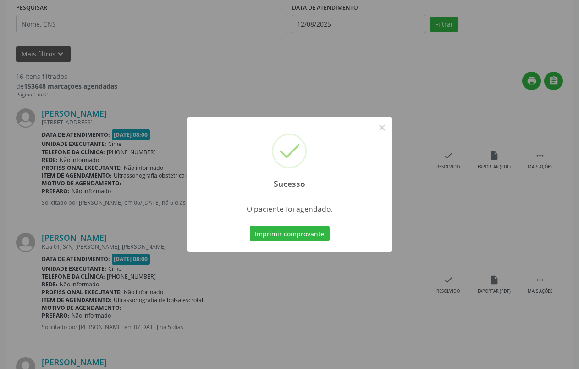
scroll to position [0, 0]
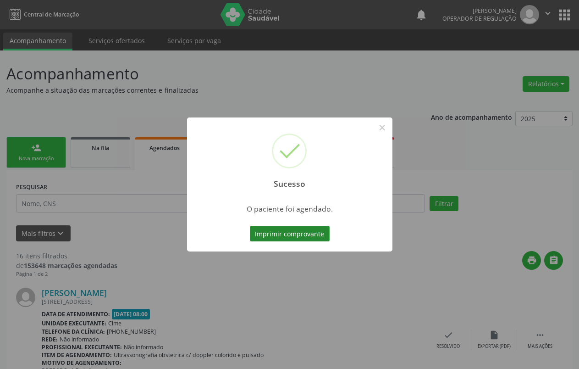
click at [306, 232] on button "Imprimir comprovante" at bounding box center [290, 234] width 80 height 16
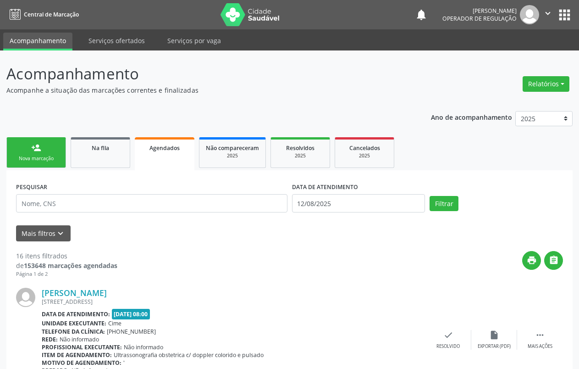
click at [35, 159] on div "Nova marcação" at bounding box center [36, 158] width 46 height 7
click at [46, 158] on div "Nova marcação" at bounding box center [36, 158] width 46 height 7
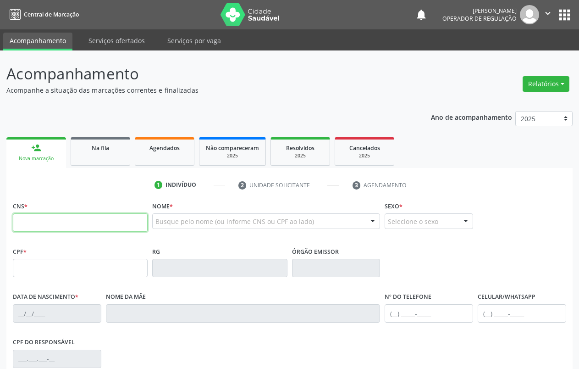
click at [24, 221] on input "text" at bounding box center [80, 222] width 135 height 18
paste input "702 0033 8824 8789"
type input "702 0033 8824 8789"
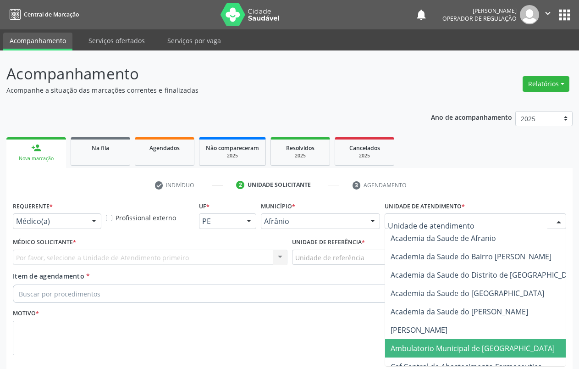
click at [435, 343] on span "Ambulatorio Municipal de [GEOGRAPHIC_DATA]" at bounding box center [473, 348] width 164 height 10
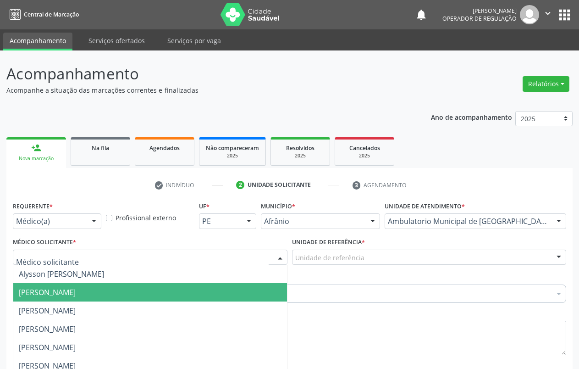
drag, startPoint x: 54, startPoint y: 241, endPoint x: 334, endPoint y: 214, distance: 281.0
click at [55, 287] on span "[PERSON_NAME]" at bounding box center [47, 292] width 57 height 10
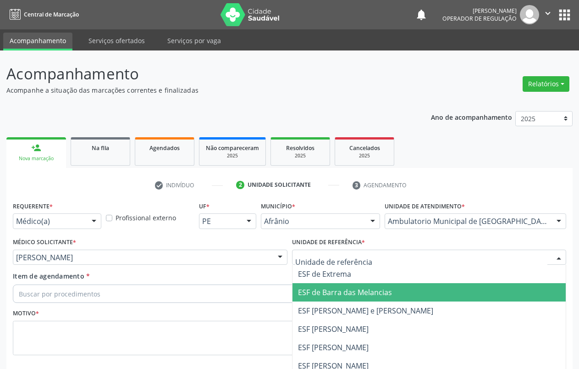
click at [337, 287] on span "ESF de Barra das Melancias" at bounding box center [345, 292] width 94 height 10
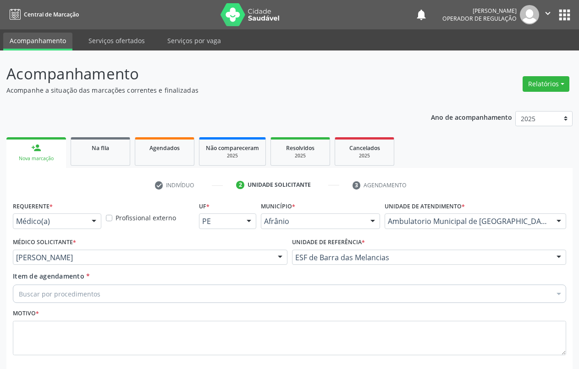
click at [88, 284] on div "Buscar por procedimentos" at bounding box center [289, 293] width 553 height 18
click at [19, 284] on input "Item de agendamento *" at bounding box center [19, 293] width 0 height 18
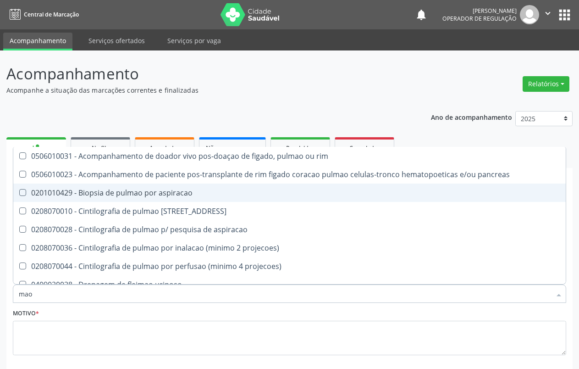
type input "mao"
click at [561, 177] on div "check Indivíduo 2 Unidade solicitante 3 Agendamento CNS 702 0033 8824 8789 done…" at bounding box center [289, 293] width 566 height 232
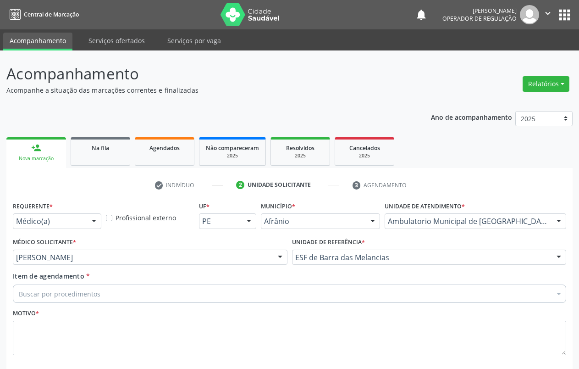
click at [515, 271] on div "Item de agendamento * Buscar por procedimentos Selecionar todos 0604320140 - Ab…" at bounding box center [289, 285] width 553 height 29
click at [99, 284] on div "Buscar por procedimentos" at bounding box center [289, 293] width 553 height 18
click at [82, 284] on input "Item de agendamento *" at bounding box center [285, 293] width 532 height 18
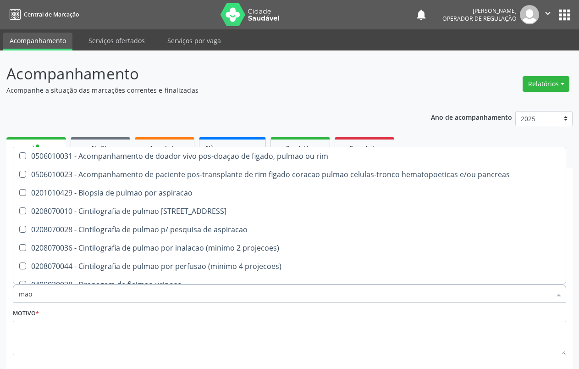
click at [113, 354] on div "0204040094 - Radiografia de [PERSON_NAME]" at bounding box center [290, 357] width 542 height 7
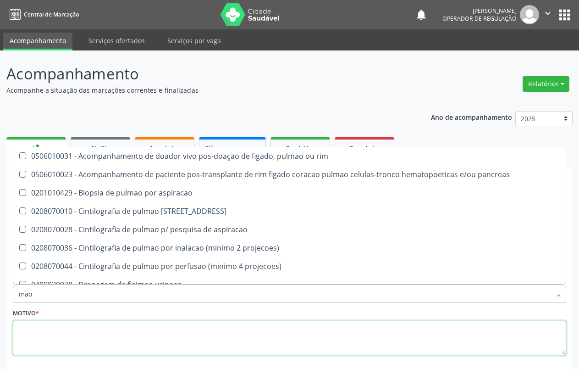
click at [70, 321] on textarea at bounding box center [289, 338] width 553 height 35
click at [70, 321] on textarea "." at bounding box center [289, 338] width 553 height 35
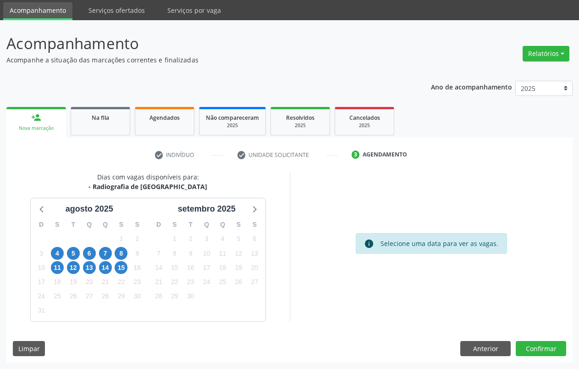
scroll to position [30, 0]
click at [72, 270] on span "12" at bounding box center [73, 267] width 13 height 13
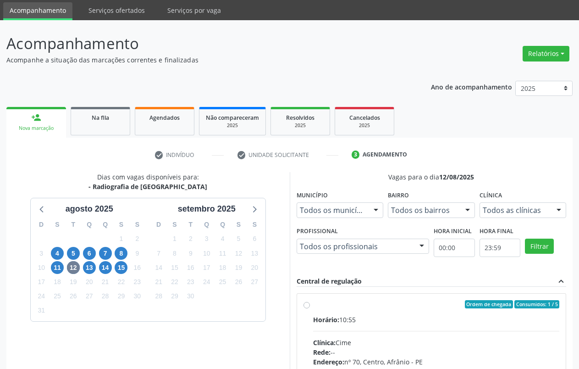
click at [312, 306] on div "Ordem de chegada Consumidos: 1 / 5 Horário: 10:55 Clínica: Cime Rede: -- Endere…" at bounding box center [432, 370] width 256 height 141
radio input "true"
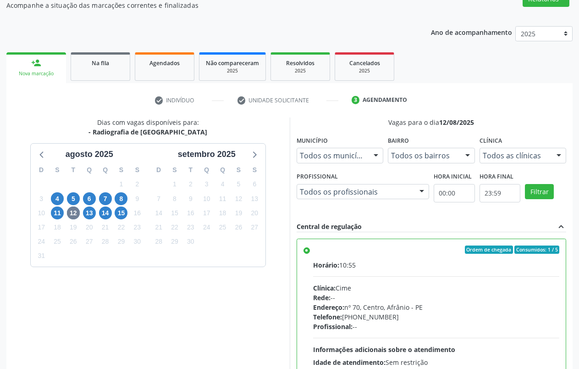
scroll to position [179, 0]
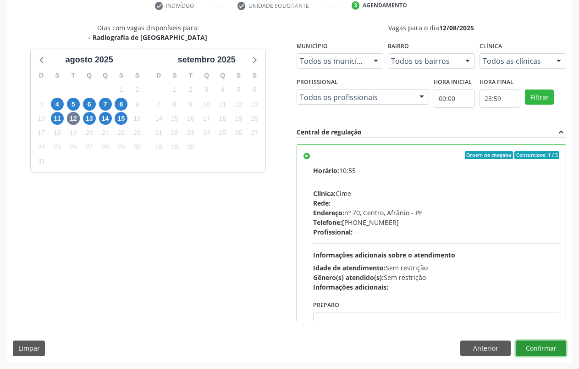
click at [537, 349] on button "Confirmar" at bounding box center [541, 348] width 50 height 16
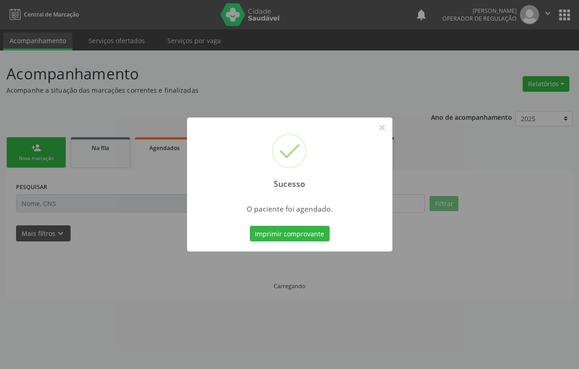
scroll to position [0, 0]
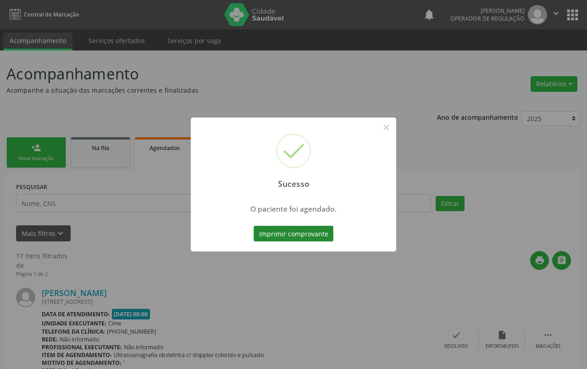
click at [308, 235] on button "Imprimir comprovante" at bounding box center [294, 234] width 80 height 16
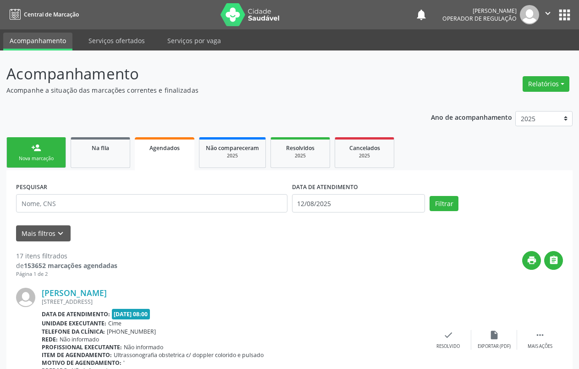
click at [37, 149] on div "person_add" at bounding box center [36, 148] width 10 height 10
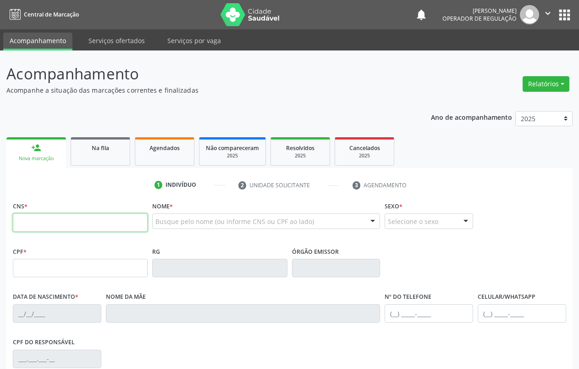
click at [53, 226] on input "text" at bounding box center [80, 222] width 135 height 18
type input "708 5065 7927 8280"
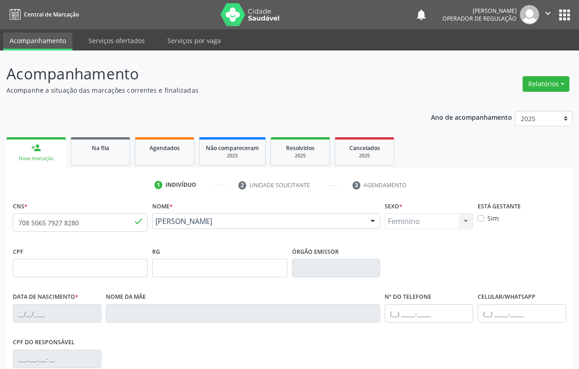
type input "02/04/1963"
type input "Raimunda Santos de Carvalho Vall"
type input "(87) 3988-3005"
type input "S/N"
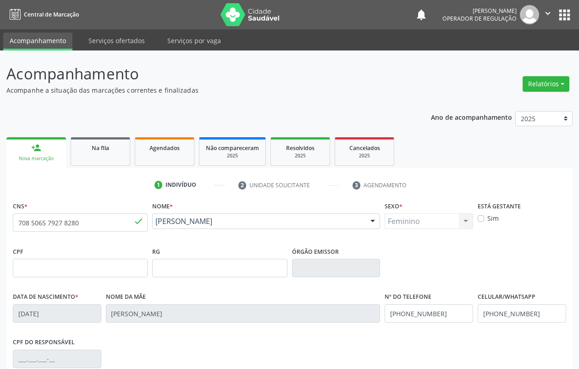
scroll to position [98, 0]
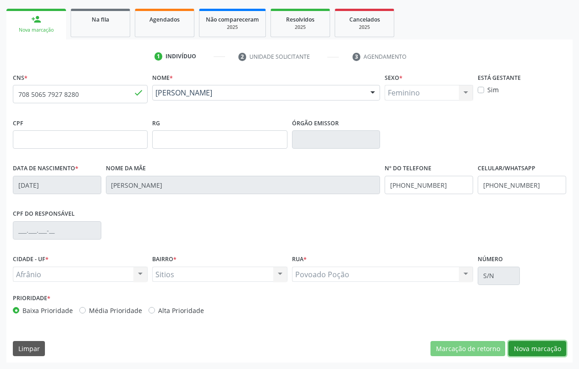
click at [541, 348] on button "Nova marcação" at bounding box center [538, 349] width 58 height 16
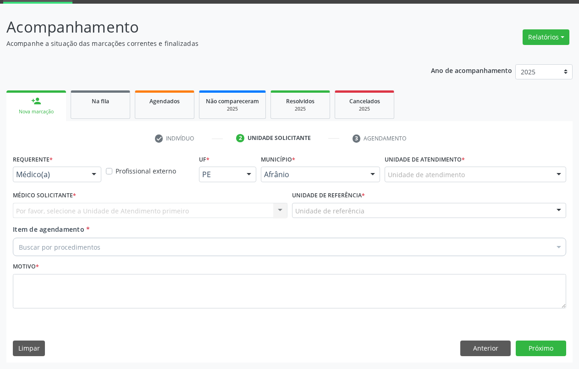
scroll to position [47, 0]
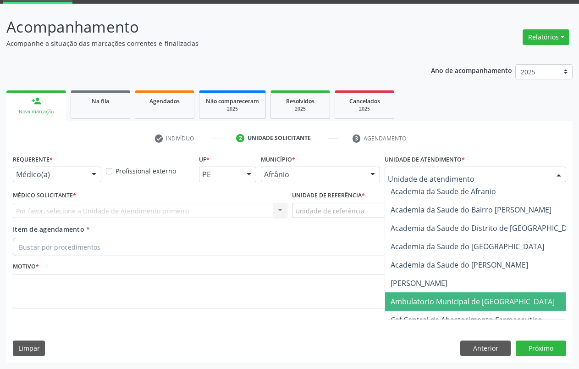
click at [461, 295] on span "Ambulatorio Municipal de [GEOGRAPHIC_DATA]" at bounding box center [497, 301] width 224 height 18
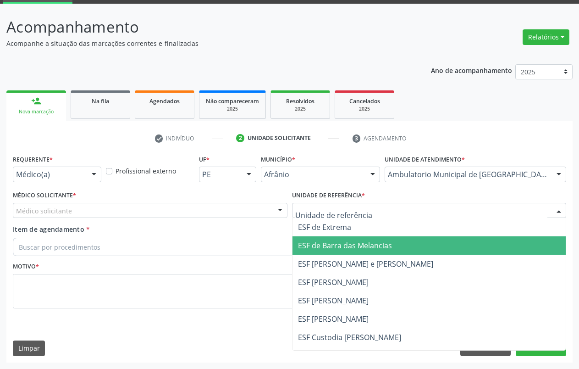
drag, startPoint x: 356, startPoint y: 248, endPoint x: 113, endPoint y: 249, distance: 242.6
click at [356, 249] on span "ESF de Barra das Melancias" at bounding box center [345, 245] width 94 height 10
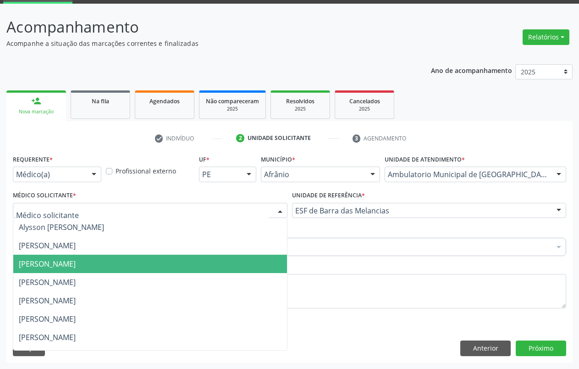
click at [61, 255] on span "[PERSON_NAME]" at bounding box center [150, 264] width 274 height 18
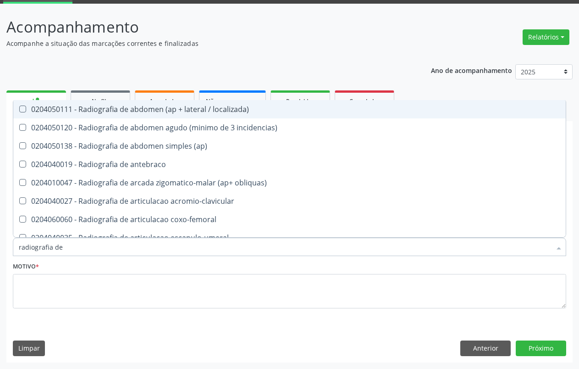
type input "radiografia de b"
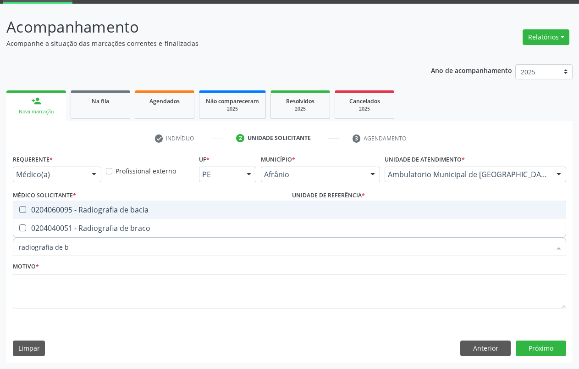
click at [94, 206] on div "0204060095 - Radiografia de bacia" at bounding box center [290, 209] width 542 height 7
checkbox bacia "true"
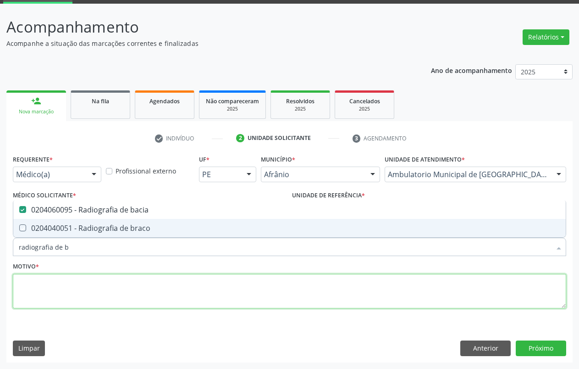
click at [69, 286] on textarea at bounding box center [289, 291] width 553 height 35
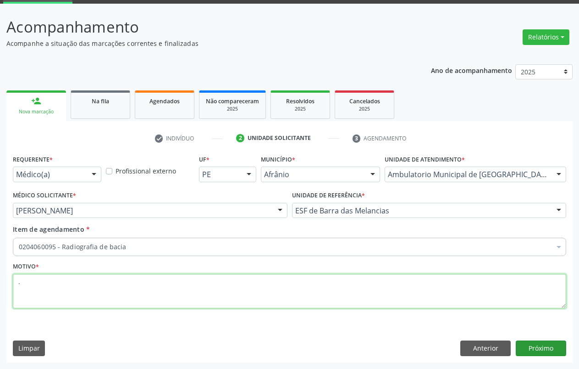
type textarea "."
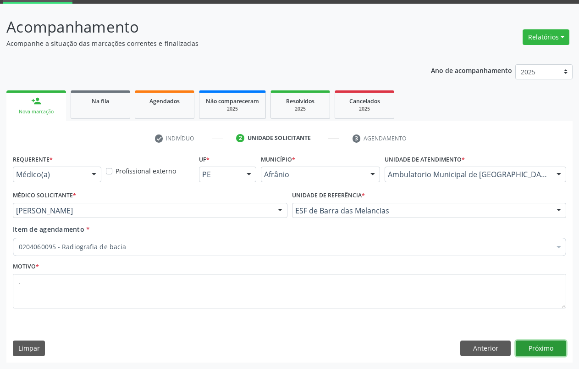
click at [544, 347] on button "Próximo" at bounding box center [541, 348] width 50 height 16
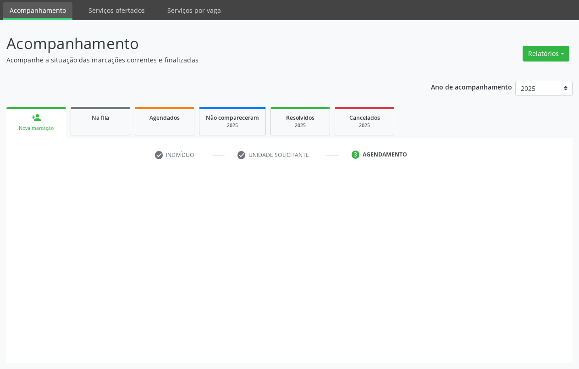
scroll to position [30, 0]
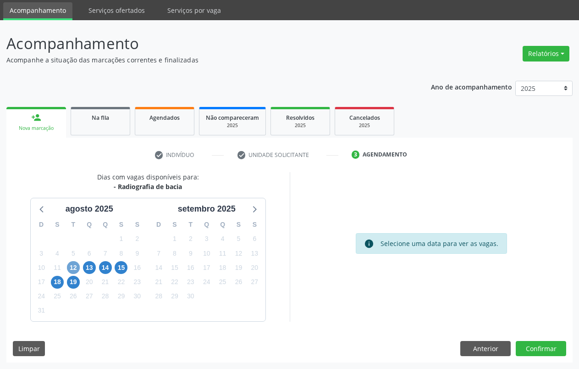
click at [77, 268] on span "12" at bounding box center [73, 267] width 13 height 13
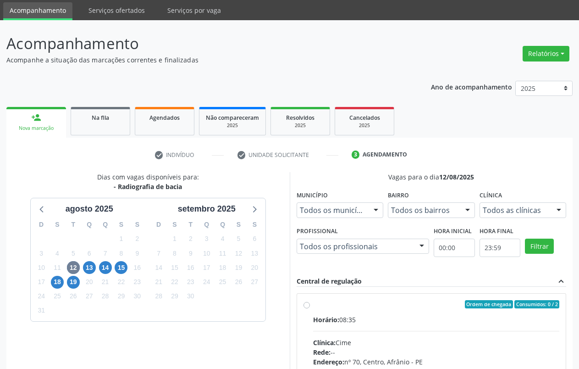
click at [304, 312] on div "Ordem de chegada Consumidos: 0 / 2 Horário: 08:35 Clínica: Cime Rede: -- Endere…" at bounding box center [432, 370] width 256 height 141
radio input "true"
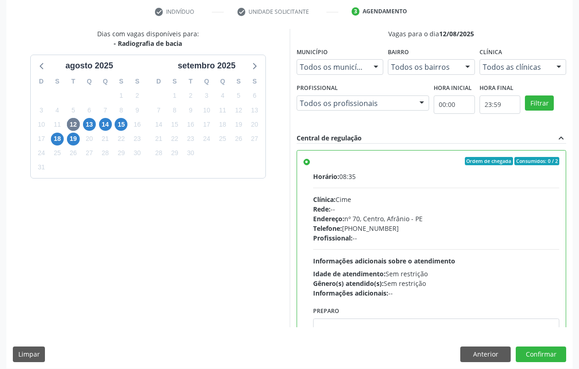
scroll to position [179, 0]
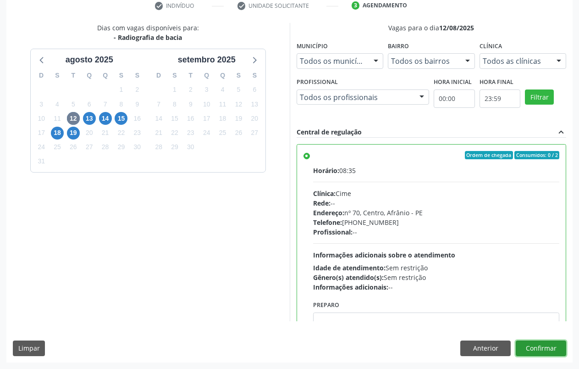
click at [541, 349] on button "Confirmar" at bounding box center [541, 348] width 50 height 16
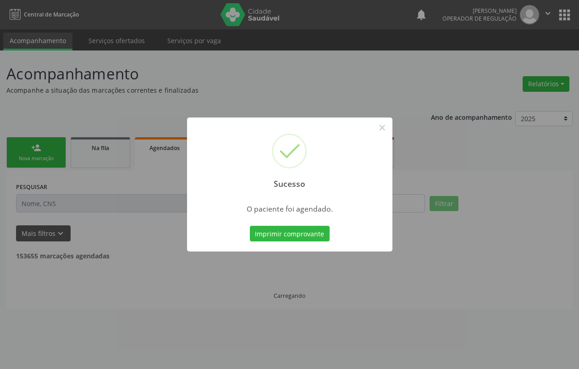
drag, startPoint x: 586, startPoint y: 234, endPoint x: 335, endPoint y: 244, distance: 250.6
click at [578, 247] on div "Sucesso × O paciente foi agendado. Imprimir comprovante Cancel" at bounding box center [289, 184] width 579 height 369
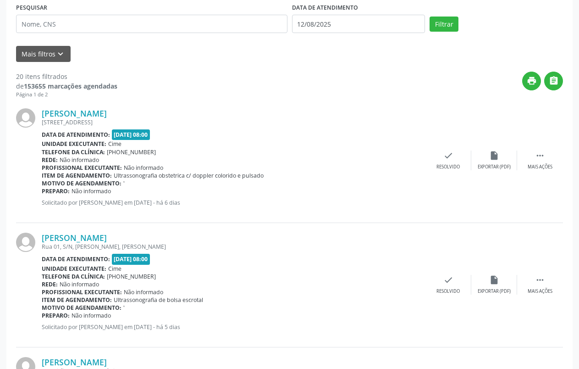
scroll to position [0, 0]
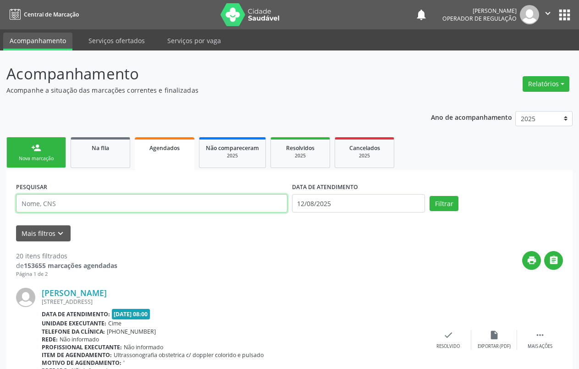
click at [131, 203] on input "text" at bounding box center [151, 203] width 271 height 18
drag, startPoint x: 131, startPoint y: 203, endPoint x: 113, endPoint y: 199, distance: 18.8
click at [113, 199] on input "text" at bounding box center [151, 203] width 271 height 18
type input "[PERSON_NAME]"
click at [430, 196] on button "Filtrar" at bounding box center [444, 204] width 29 height 16
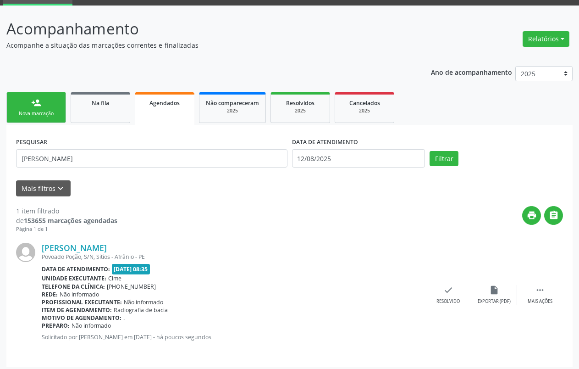
scroll to position [49, 0]
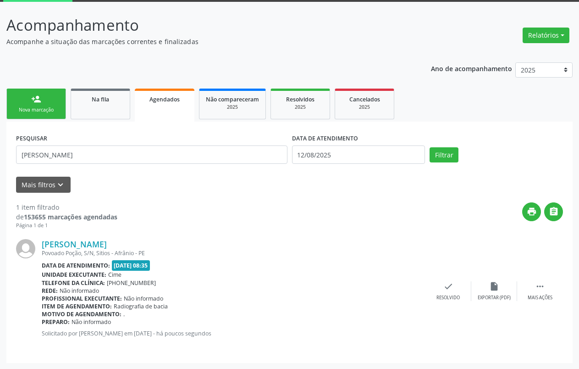
click at [49, 106] on div "Nova marcação" at bounding box center [36, 109] width 46 height 7
click at [38, 112] on div "Nova marcação" at bounding box center [36, 109] width 46 height 7
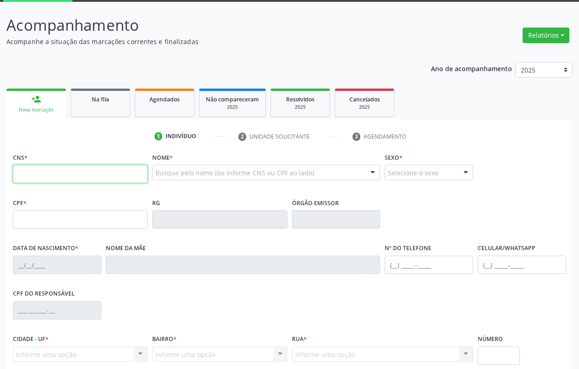
click at [51, 174] on input "text" at bounding box center [80, 174] width 135 height 18
type input "708 5065 7927 8280"
type input "02/04/1963"
type input "Raimunda Santos de Carvalho Vall"
type input "(87) 3988-3005"
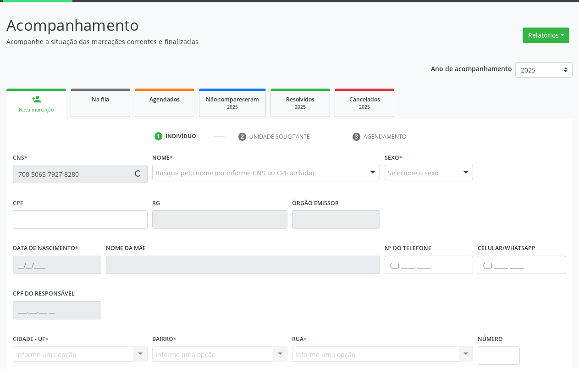
type input "(87) 3988-3005"
type input "S/N"
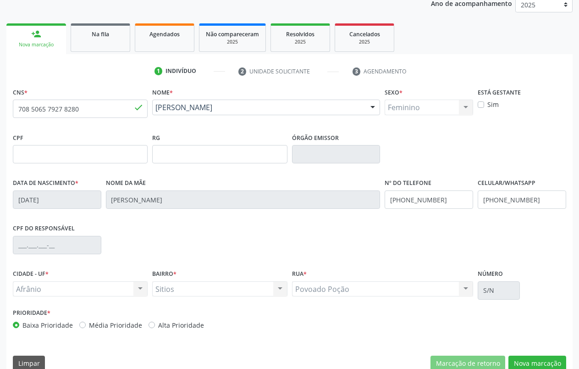
scroll to position [128, 0]
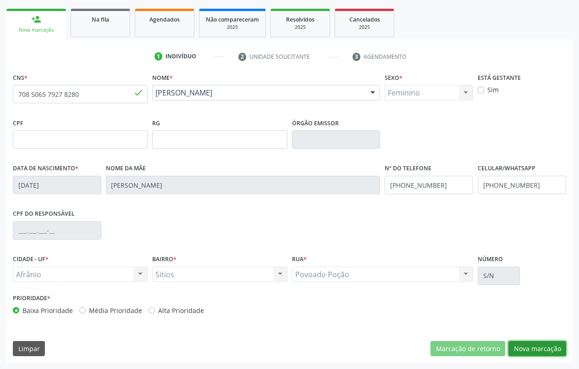
click at [547, 351] on button "Nova marcação" at bounding box center [538, 349] width 58 height 16
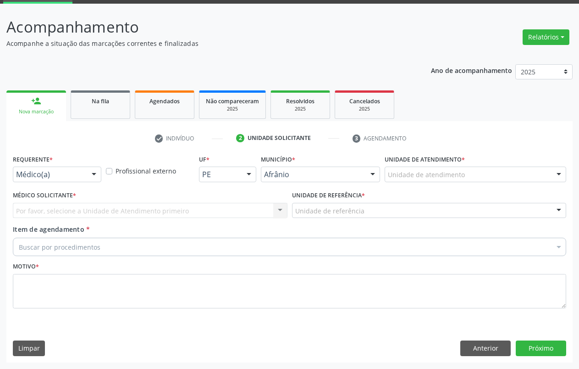
scroll to position [47, 0]
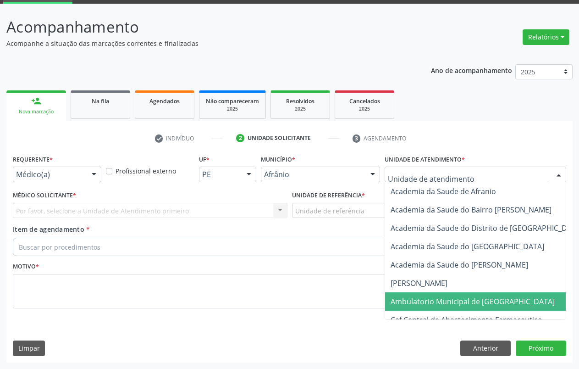
click at [435, 299] on span "Ambulatorio Municipal de [GEOGRAPHIC_DATA]" at bounding box center [473, 301] width 164 height 10
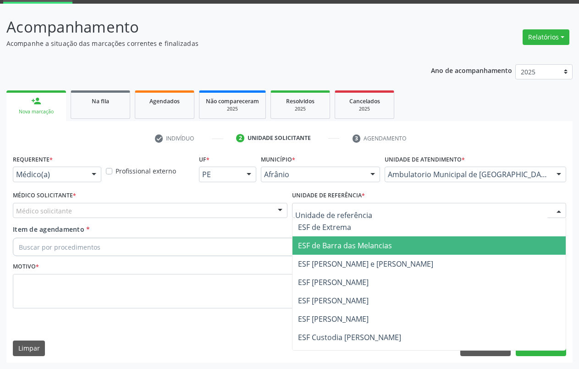
click at [344, 244] on span "ESF de Barra das Melancias" at bounding box center [345, 245] width 94 height 10
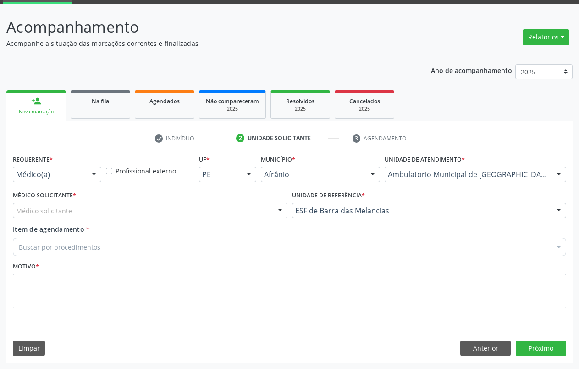
click at [161, 210] on div "Médico solicitante" at bounding box center [150, 211] width 275 height 16
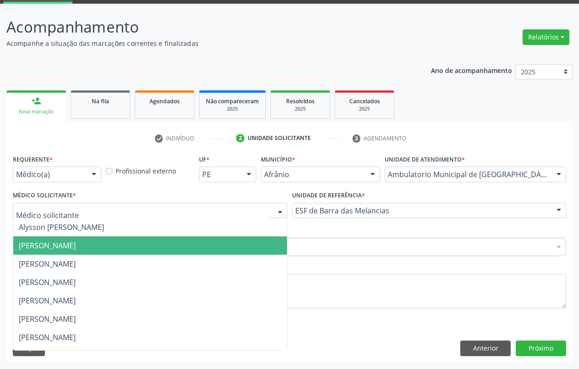
click at [157, 240] on span "[PERSON_NAME]" at bounding box center [150, 245] width 274 height 18
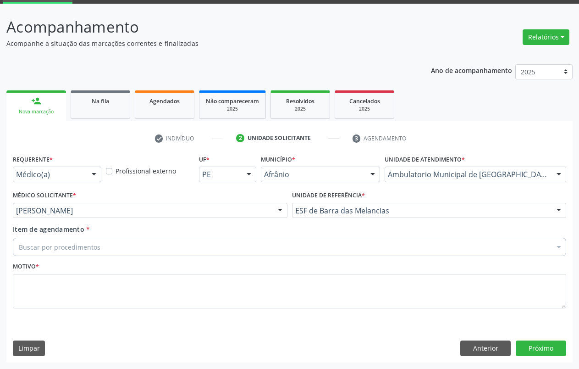
click at [135, 246] on div "Buscar por procedimentos" at bounding box center [289, 247] width 553 height 18
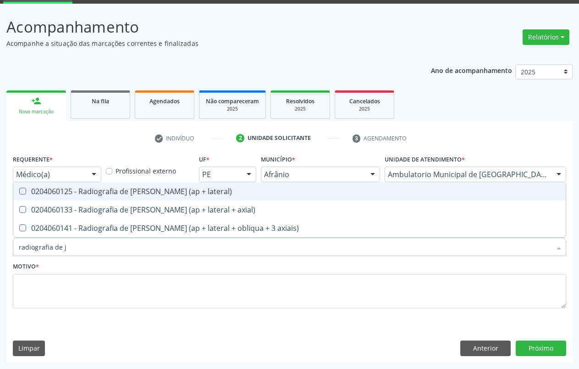
type input "radiografia de jo"
click at [152, 191] on div "0204060125 - Radiografia de [PERSON_NAME] (ap + lateral)" at bounding box center [290, 191] width 542 height 7
checkbox lateral\) "true"
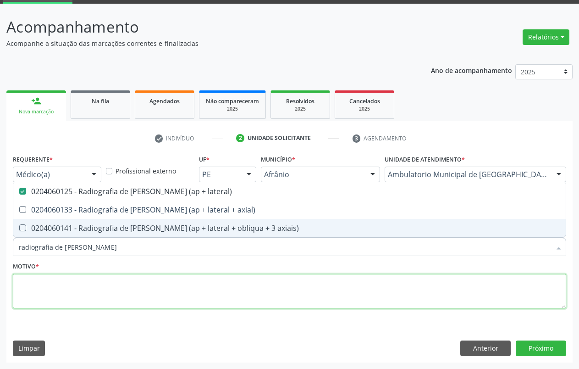
click at [114, 277] on textarea at bounding box center [289, 291] width 553 height 35
click at [102, 282] on textarea "." at bounding box center [289, 291] width 553 height 35
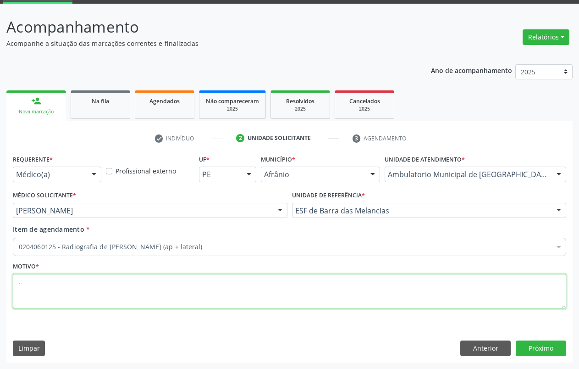
click at [101, 287] on textarea "." at bounding box center [289, 291] width 553 height 35
click at [308, 298] on textarea "." at bounding box center [289, 291] width 553 height 35
type textarea "."
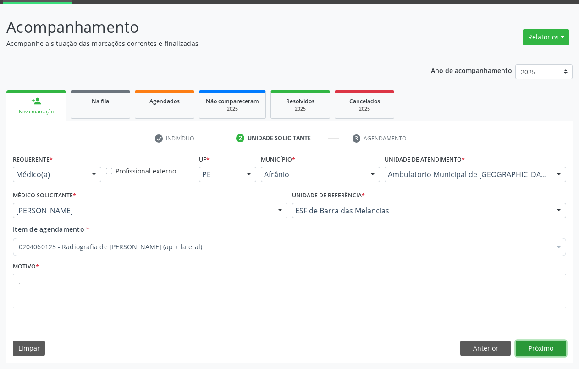
click at [544, 350] on button "Próximo" at bounding box center [541, 348] width 50 height 16
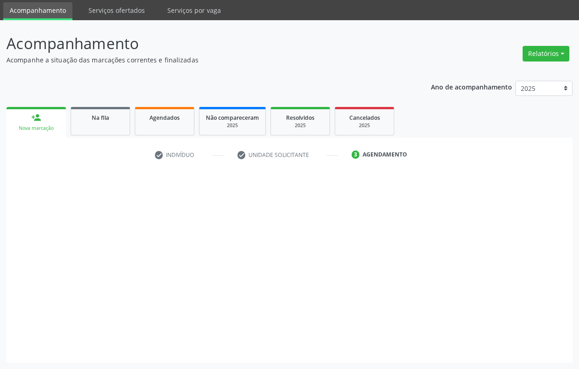
scroll to position [30, 0]
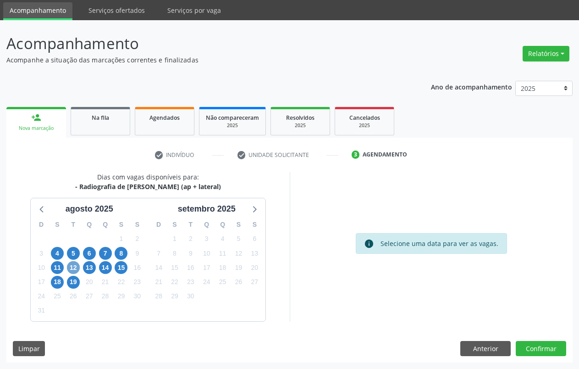
click at [70, 267] on span "12" at bounding box center [73, 267] width 13 height 13
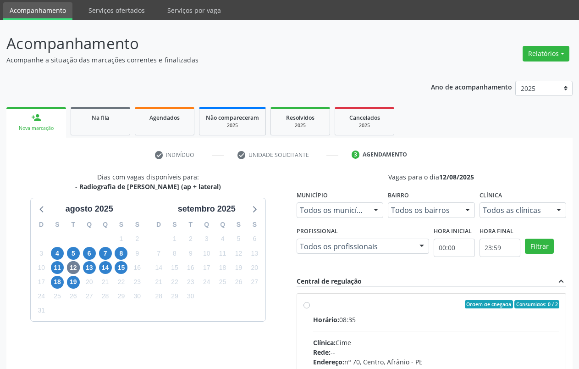
click at [310, 304] on div "Ordem de chegada Consumidos: 0 / 2 Horário: 08:35 Clínica: Cime Rede: -- Endere…" at bounding box center [432, 370] width 256 height 141
radio input "true"
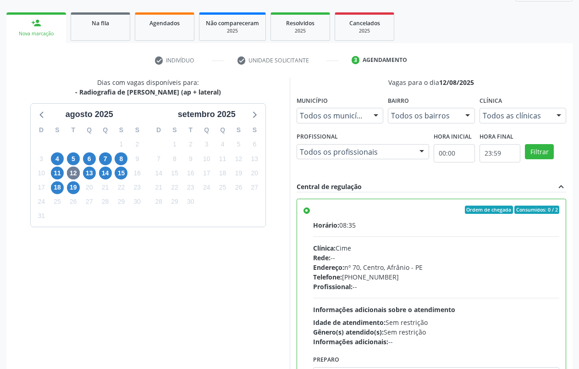
scroll to position [179, 0]
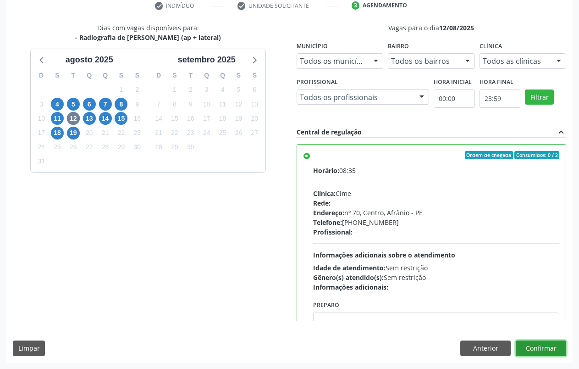
click at [532, 351] on button "Confirmar" at bounding box center [541, 348] width 50 height 16
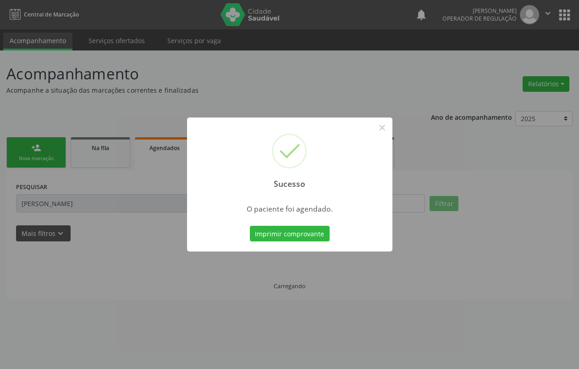
scroll to position [0, 0]
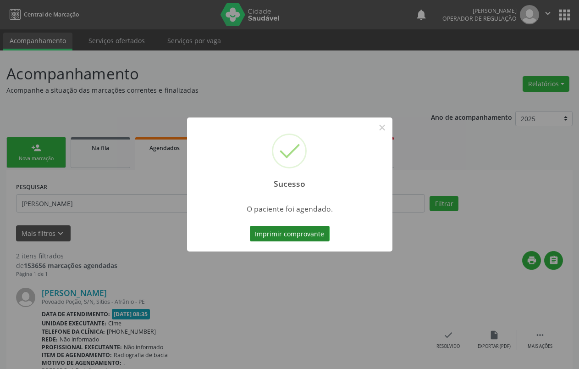
click at [304, 235] on button "Imprimir comprovante" at bounding box center [290, 234] width 80 height 16
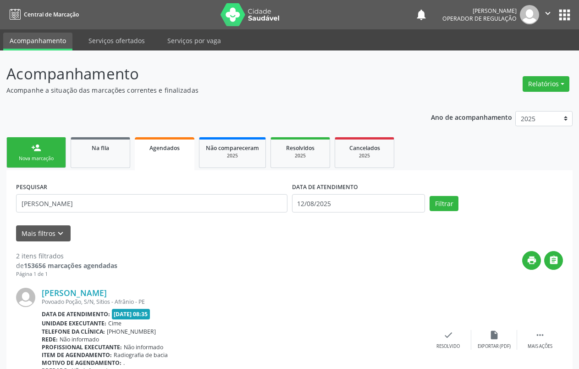
click at [44, 158] on div "Nova marcação" at bounding box center [36, 158] width 46 height 7
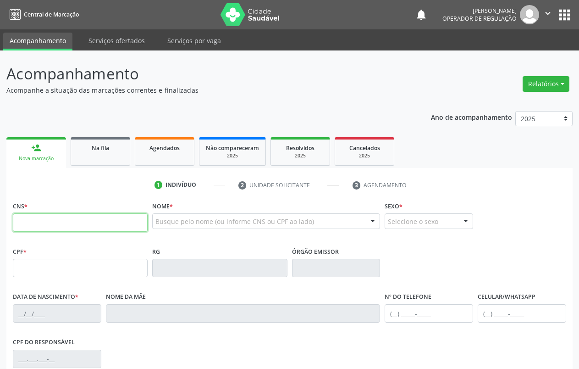
click at [29, 226] on input "text" at bounding box center [80, 222] width 135 height 18
paste input "708 5065 7927 8280"
type input "708 5065 7927 8280"
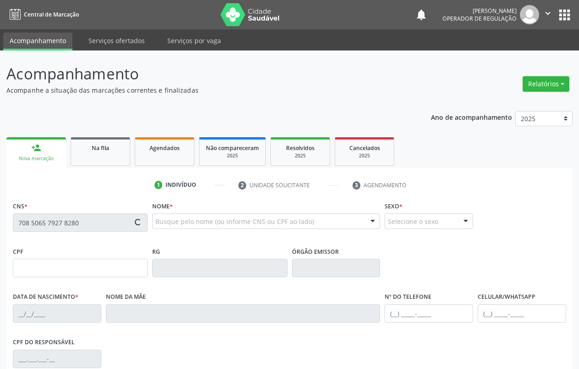
type input "02/04/1963"
type input "Raimunda Santos de Carvalho Vall"
type input "(87) 3988-3005"
type input "S/N"
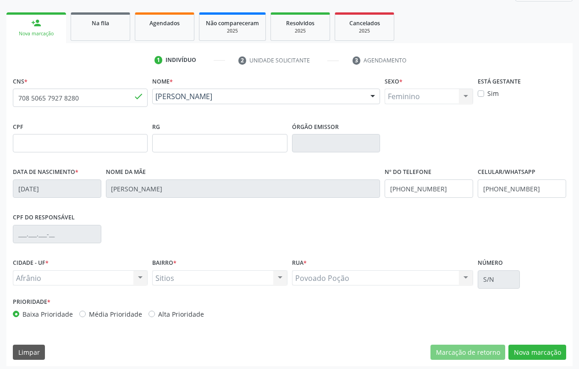
scroll to position [128, 0]
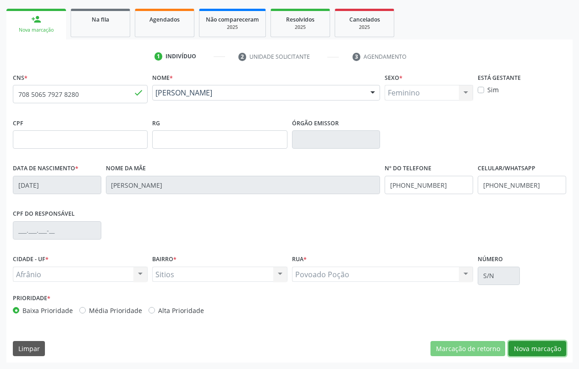
click at [538, 346] on button "Nova marcação" at bounding box center [538, 349] width 58 height 16
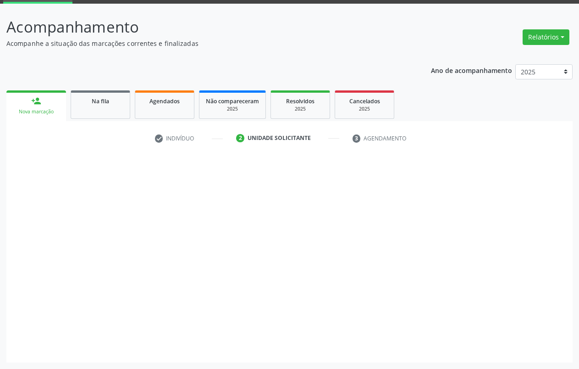
scroll to position [47, 0]
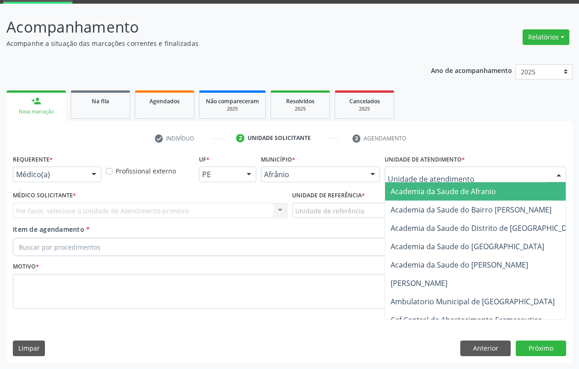
drag, startPoint x: 422, startPoint y: 176, endPoint x: 422, endPoint y: 204, distance: 28.0
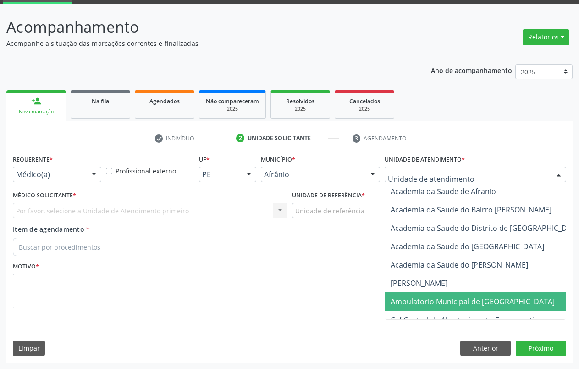
click at [436, 293] on span "Ambulatorio Municipal de [GEOGRAPHIC_DATA]" at bounding box center [497, 301] width 224 height 18
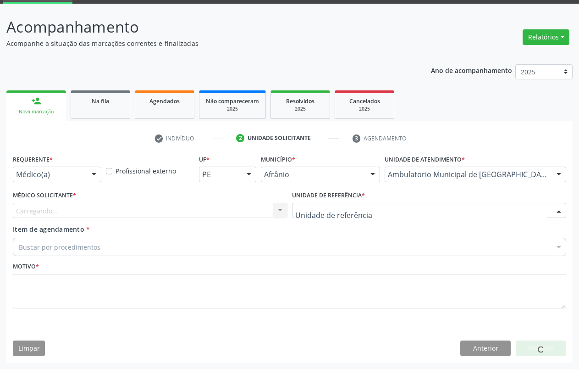
drag, startPoint x: 329, startPoint y: 210, endPoint x: 329, endPoint y: 221, distance: 11.0
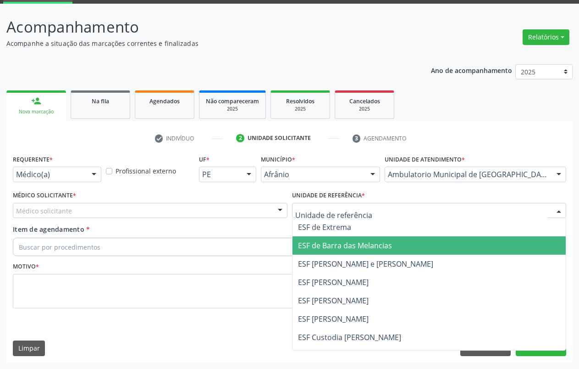
click at [338, 238] on span "ESF de Barra das Melancias" at bounding box center [430, 245] width 274 height 18
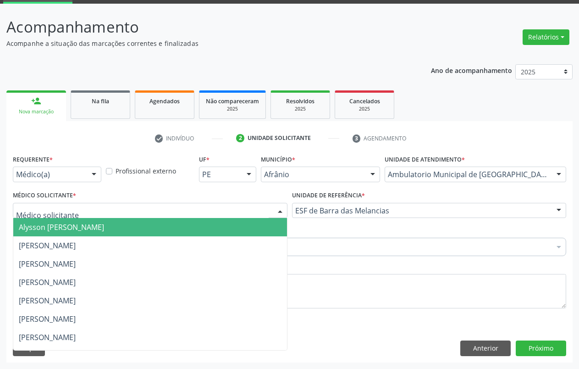
drag, startPoint x: 184, startPoint y: 212, endPoint x: 181, endPoint y: 221, distance: 9.6
click at [183, 215] on div at bounding box center [150, 211] width 275 height 16
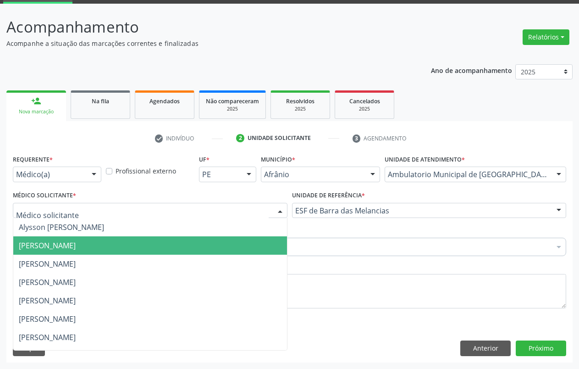
click at [168, 246] on span "[PERSON_NAME]" at bounding box center [150, 245] width 274 height 18
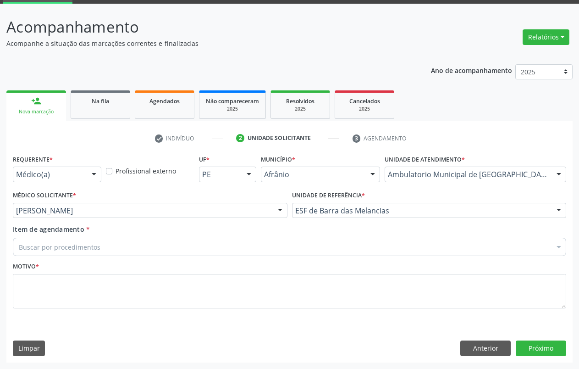
click at [131, 245] on div "Buscar por procedimentos" at bounding box center [289, 247] width 553 height 18
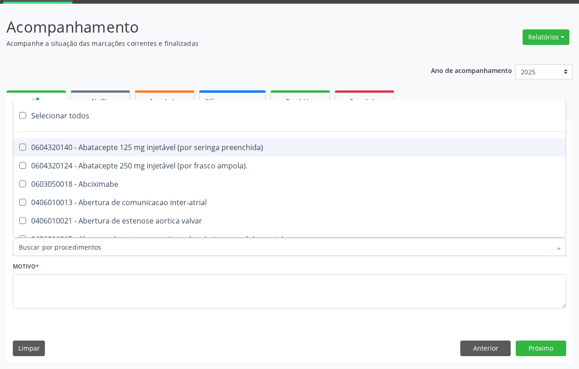
drag, startPoint x: 110, startPoint y: 244, endPoint x: 95, endPoint y: 249, distance: 15.2
click at [104, 247] on input "Item de agendamento *" at bounding box center [285, 247] width 532 height 18
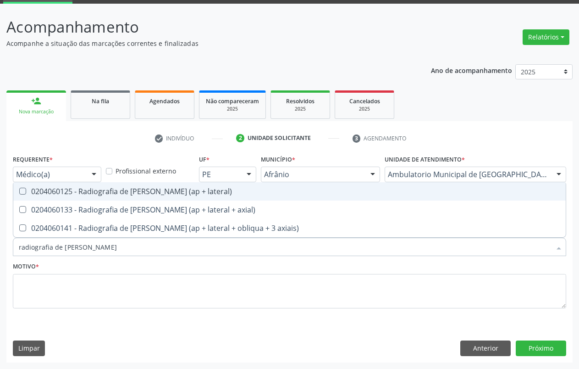
type input "radiografia de joelho"
click at [134, 199] on span "0204060125 - Radiografia de [PERSON_NAME] (ap + lateral)" at bounding box center [289, 191] width 553 height 18
checkbox lateral\) "true"
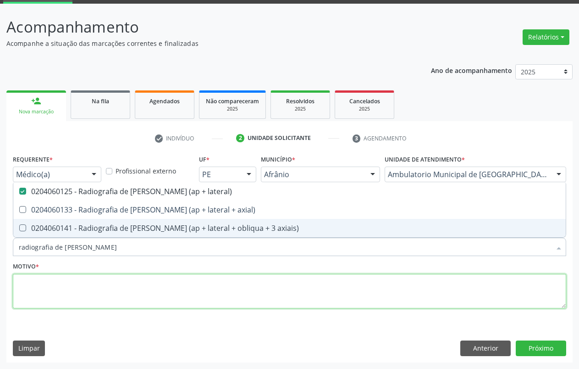
click at [75, 285] on textarea at bounding box center [289, 291] width 553 height 35
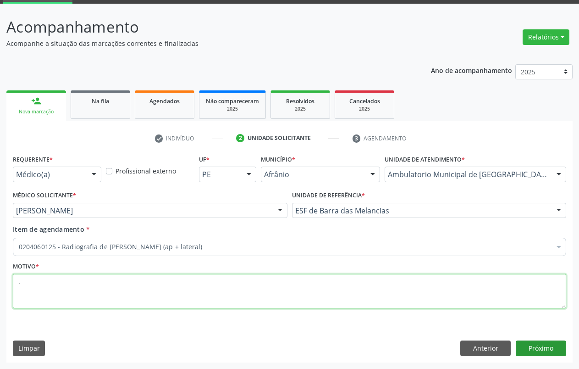
type textarea "."
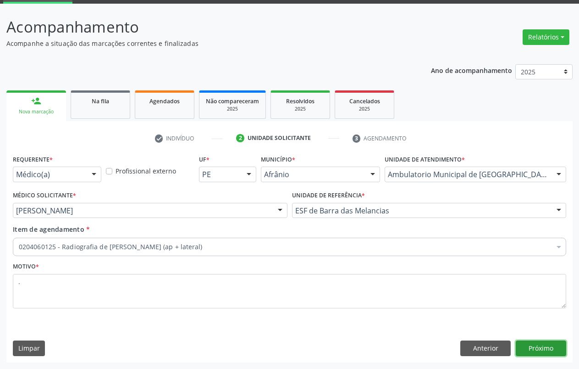
click at [551, 344] on button "Próximo" at bounding box center [541, 348] width 50 height 16
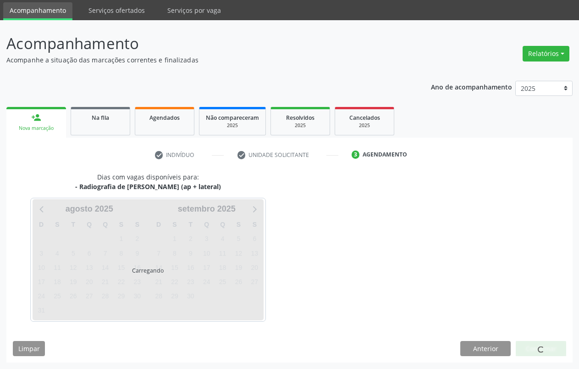
scroll to position [30, 0]
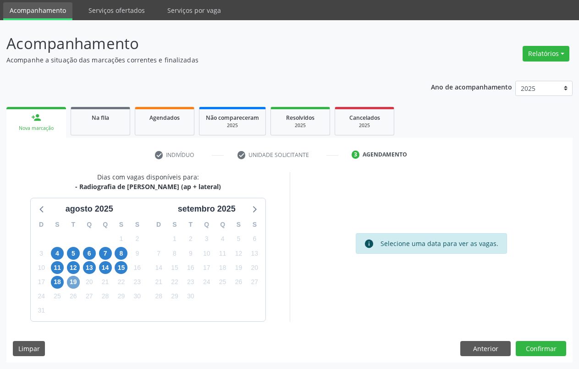
click at [73, 279] on span "19" at bounding box center [73, 282] width 13 height 13
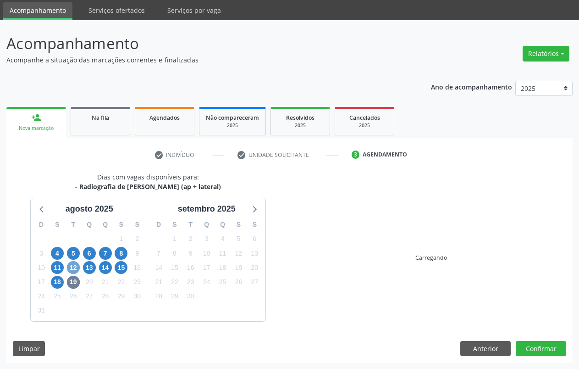
click at [73, 264] on span "12" at bounding box center [73, 267] width 13 height 13
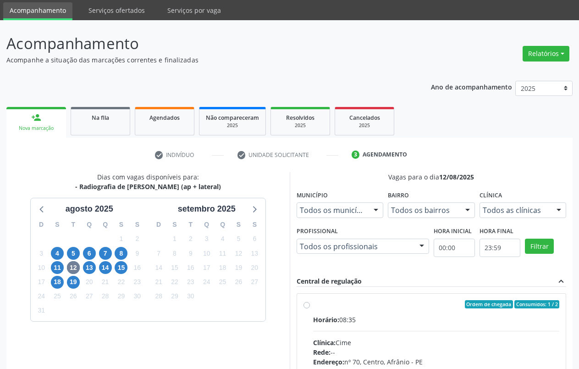
click at [327, 315] on span "Horário:" at bounding box center [326, 319] width 26 height 9
click at [310, 308] on input "Ordem de chegada Consumidos: 1 / 2 Horário: 08:35 Clínica: Cime Rede: -- Endere…" at bounding box center [307, 304] width 6 height 8
radio input "true"
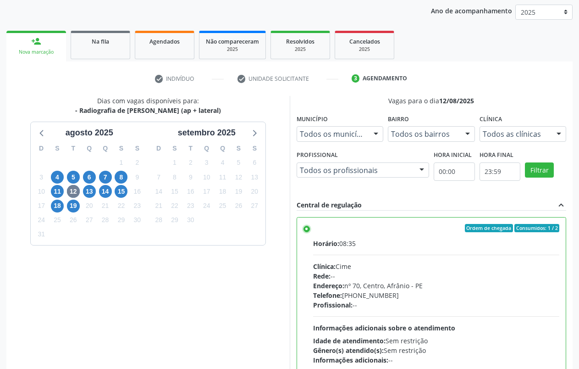
scroll to position [179, 0]
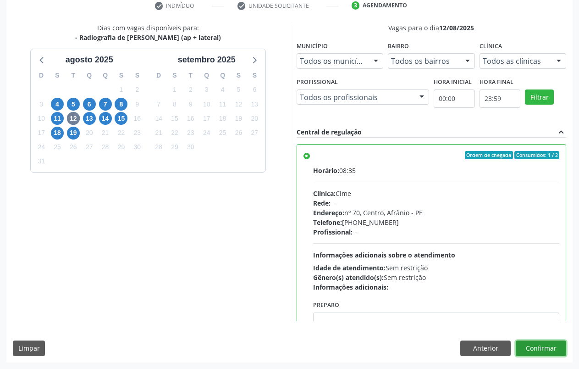
click at [535, 350] on button "Confirmar" at bounding box center [541, 348] width 50 height 16
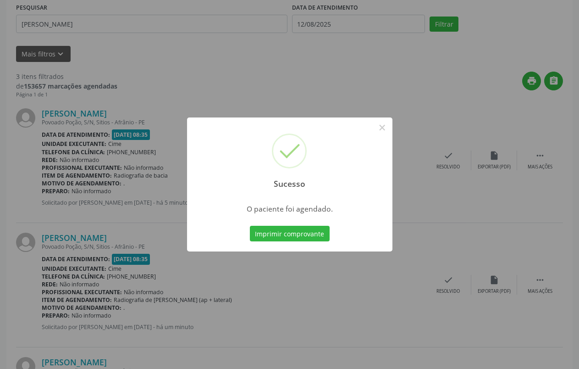
scroll to position [0, 0]
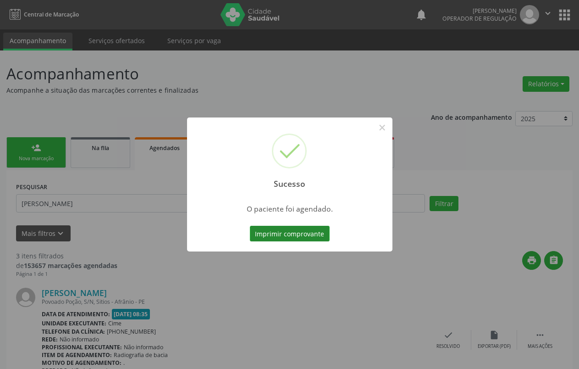
click at [298, 232] on button "Imprimir comprovante" at bounding box center [290, 234] width 80 height 16
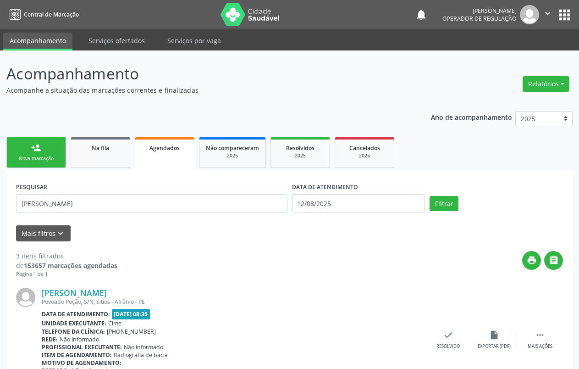
click at [40, 160] on div "Nova marcação" at bounding box center [36, 158] width 46 height 7
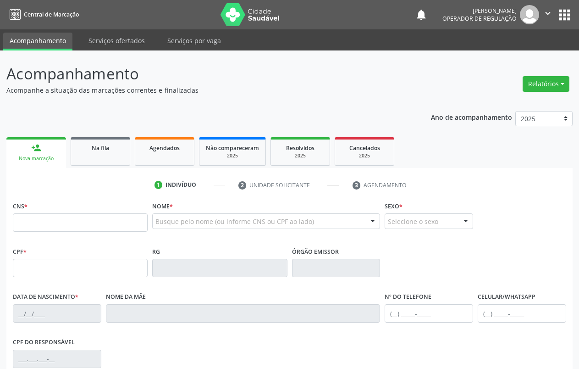
click at [44, 232] on fieldset "CNS *" at bounding box center [80, 218] width 135 height 39
click at [45, 228] on input "text" at bounding box center [80, 222] width 135 height 18
type input "898 0041 2276 0773"
type input "26/05/1936"
type input "Raimunda Santos de Car Valho"
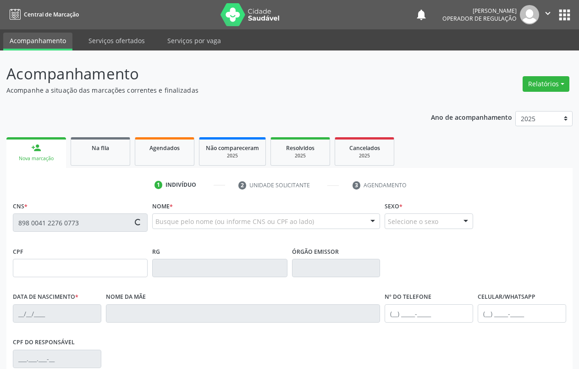
type input "(87) 3988-3022"
type input "S/N"
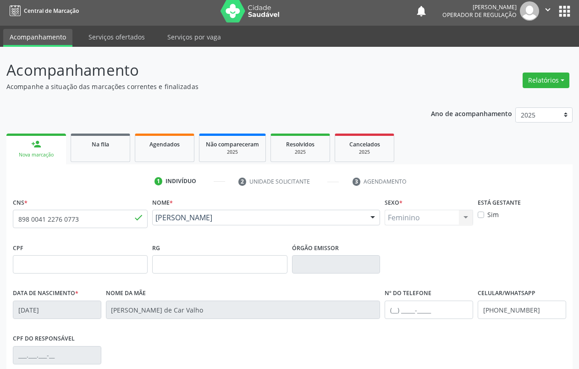
scroll to position [128, 0]
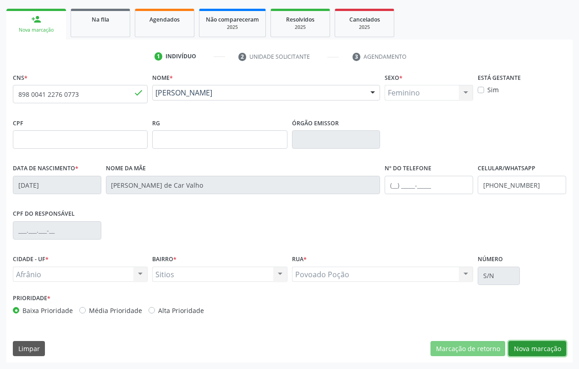
click at [546, 348] on button "Nova marcação" at bounding box center [538, 349] width 58 height 16
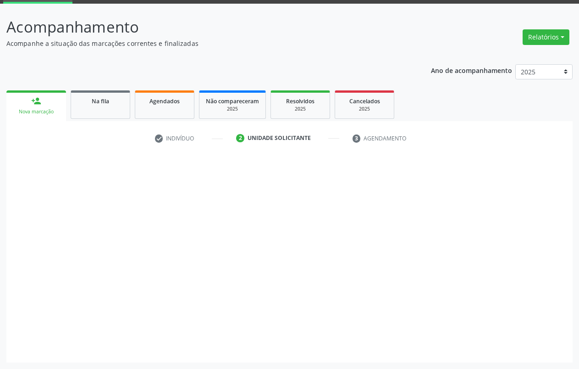
scroll to position [47, 0]
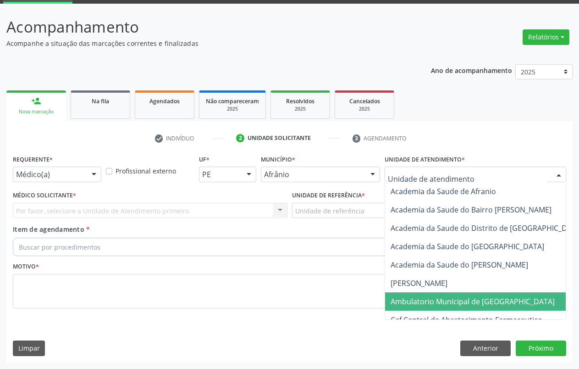
drag, startPoint x: 471, startPoint y: 306, endPoint x: 445, endPoint y: 293, distance: 29.1
click at [471, 305] on span "Ambulatorio Municipal de [GEOGRAPHIC_DATA]" at bounding box center [473, 301] width 164 height 10
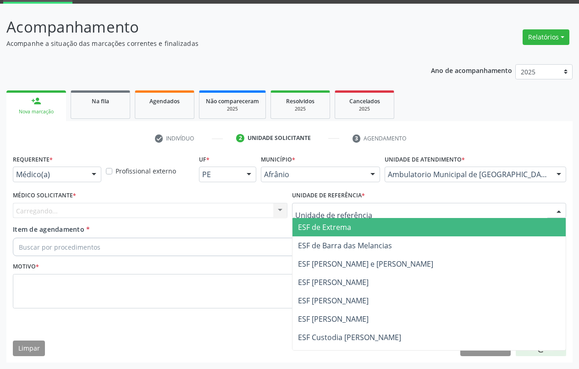
click at [374, 211] on div at bounding box center [429, 211] width 275 height 16
click at [351, 233] on span "ESF de Extrema" at bounding box center [430, 227] width 274 height 18
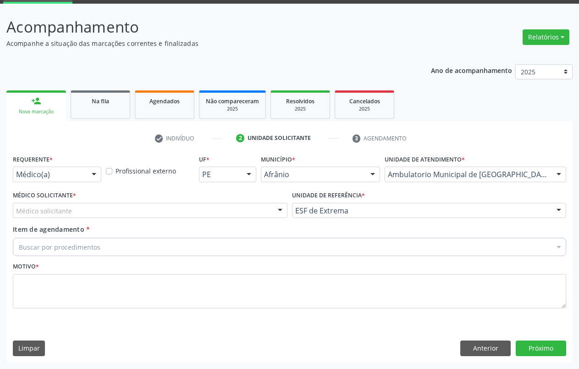
drag, startPoint x: 223, startPoint y: 212, endPoint x: 219, endPoint y: 214, distance: 5.1
click at [219, 214] on div "Médico solicitante" at bounding box center [150, 211] width 275 height 16
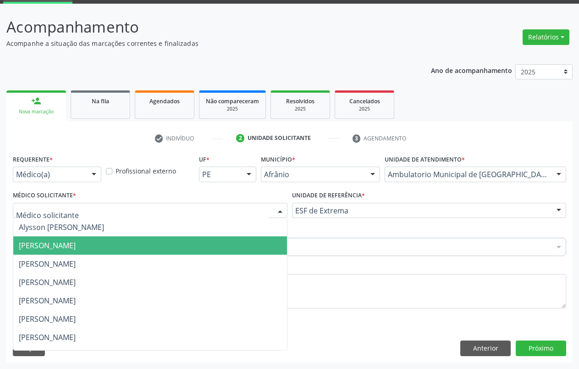
click at [156, 242] on span "[PERSON_NAME]" at bounding box center [150, 245] width 274 height 18
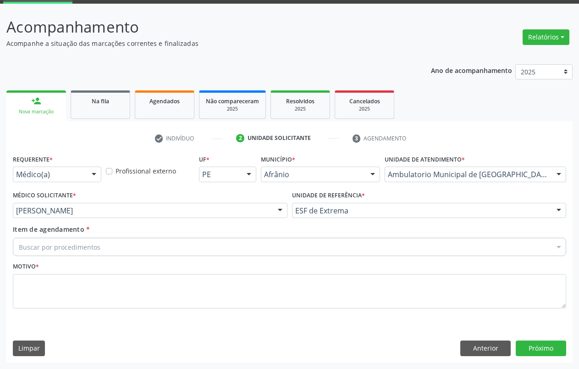
click at [130, 245] on div "Buscar por procedimentos" at bounding box center [289, 247] width 553 height 18
click at [19, 245] on input "Item de agendamento *" at bounding box center [19, 247] width 0 height 18
click at [19, 246] on input "Item de agendamento *" at bounding box center [19, 247] width 0 height 18
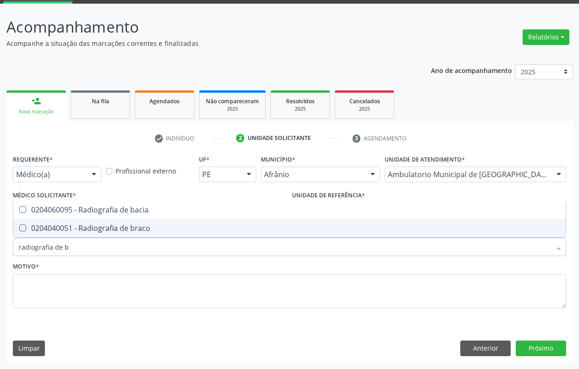
type input "radiografia de ba"
drag, startPoint x: 57, startPoint y: 222, endPoint x: 59, endPoint y: 244, distance: 21.6
click at [57, 223] on span "0204060095 - Radiografia de bacia" at bounding box center [289, 228] width 553 height 18
checkbox bacia "true"
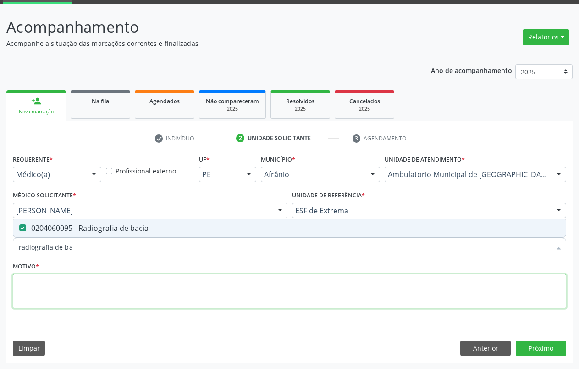
click at [64, 287] on textarea at bounding box center [289, 291] width 553 height 35
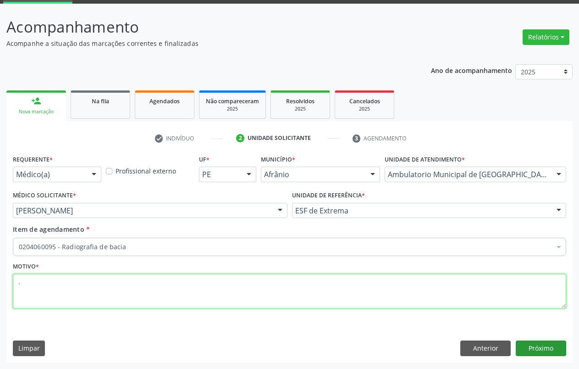
type textarea "."
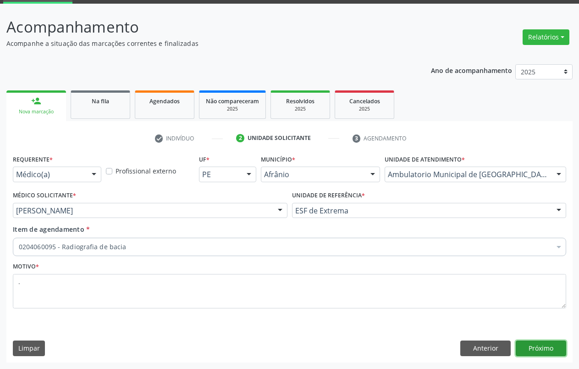
click at [549, 349] on button "Próximo" at bounding box center [541, 348] width 50 height 16
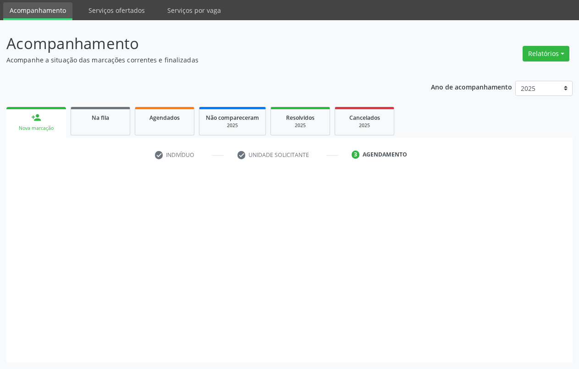
scroll to position [30, 0]
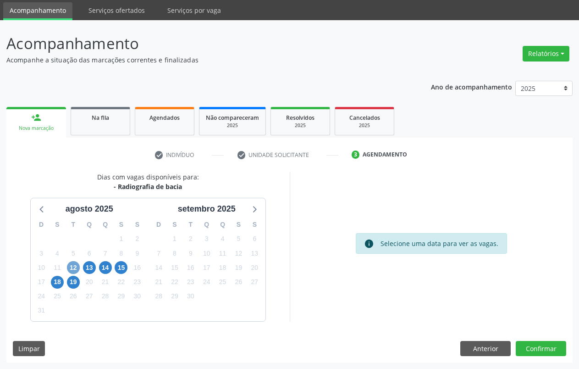
click at [77, 268] on span "12" at bounding box center [73, 267] width 13 height 13
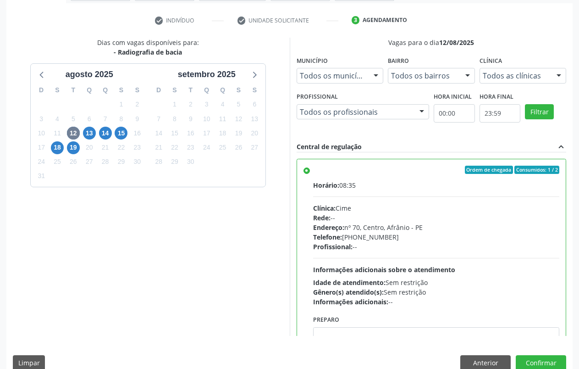
scroll to position [179, 0]
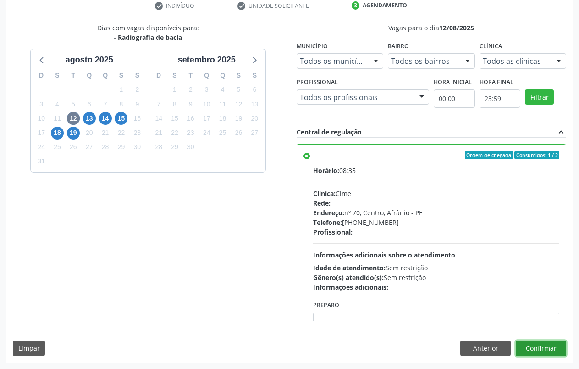
click at [553, 351] on button "Confirmar" at bounding box center [541, 348] width 50 height 16
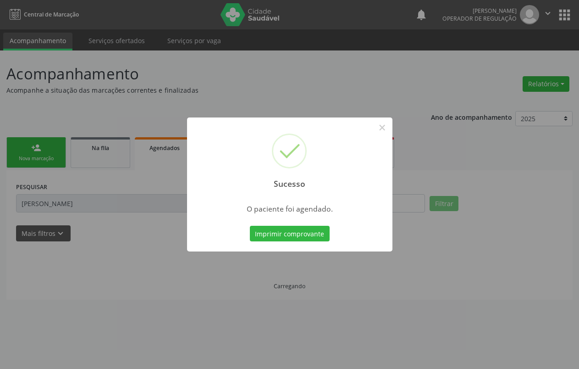
scroll to position [0, 0]
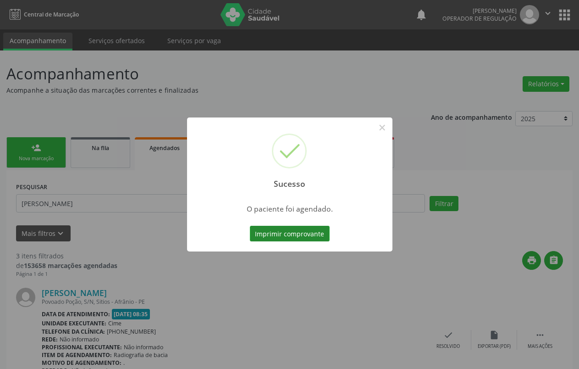
click at [313, 233] on button "Imprimir comprovante" at bounding box center [290, 234] width 80 height 16
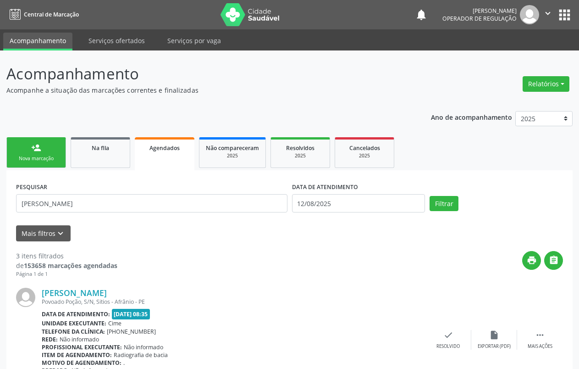
click at [41, 154] on link "person_add Nova marcação" at bounding box center [36, 152] width 60 height 31
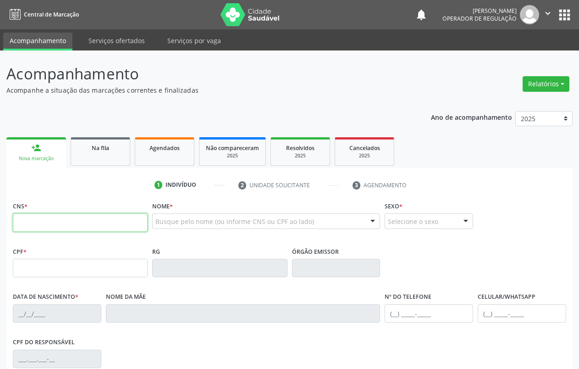
click at [44, 223] on input "text" at bounding box center [80, 222] width 135 height 18
type input "704 8045 9556 0249"
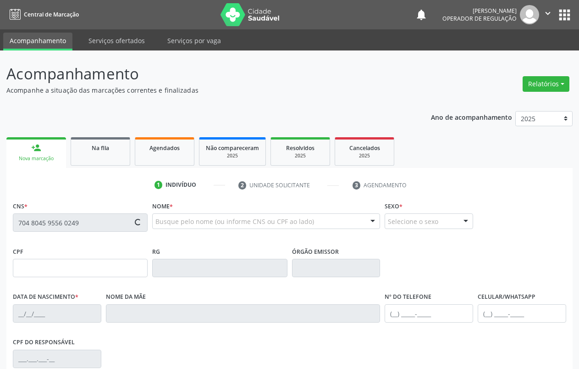
type input "149.201.384-66"
type input "03/05/2006"
type input "Cleide Beneliza da Cruz"
type input "(87) 98871-5430"
type input "042.601.974-10"
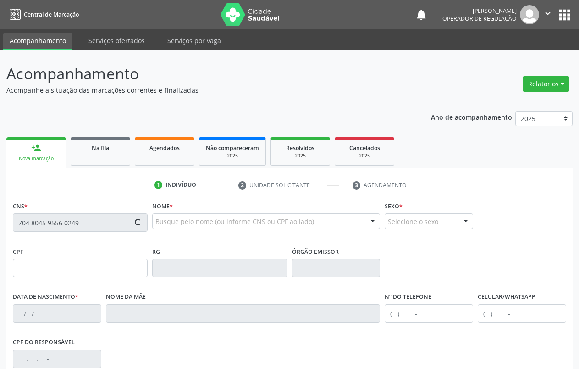
type input "2"
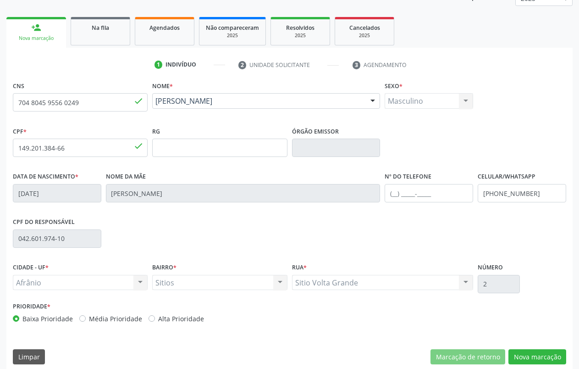
scroll to position [128, 0]
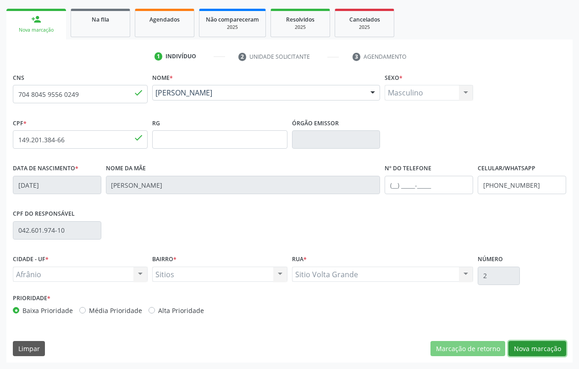
click at [560, 346] on button "Nova marcação" at bounding box center [538, 349] width 58 height 16
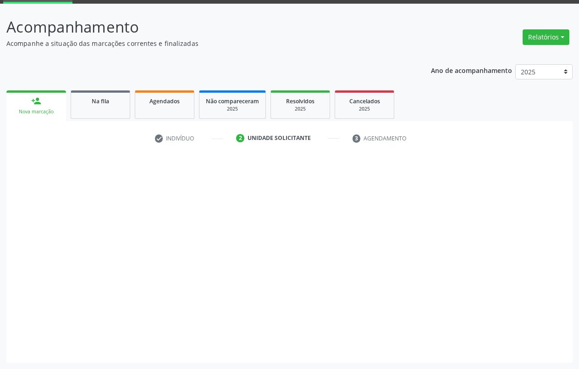
scroll to position [47, 0]
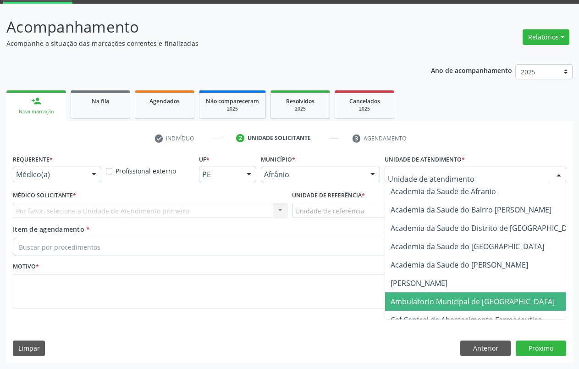
click at [426, 302] on span "Ambulatorio Municipal de [GEOGRAPHIC_DATA]" at bounding box center [473, 301] width 164 height 10
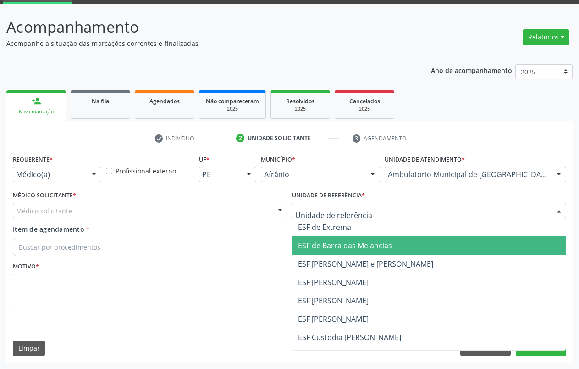
click at [353, 249] on span "ESF de Barra das Melancias" at bounding box center [345, 245] width 94 height 10
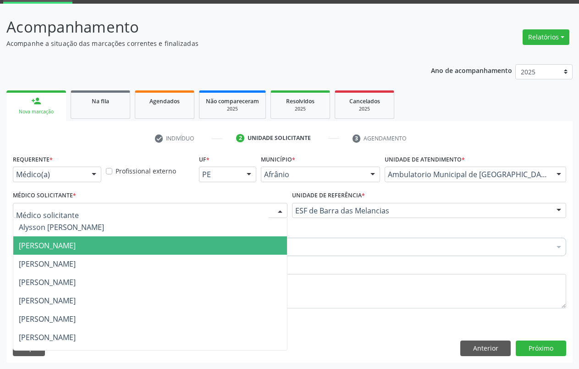
click at [76, 252] on span "[PERSON_NAME]" at bounding box center [150, 245] width 274 height 18
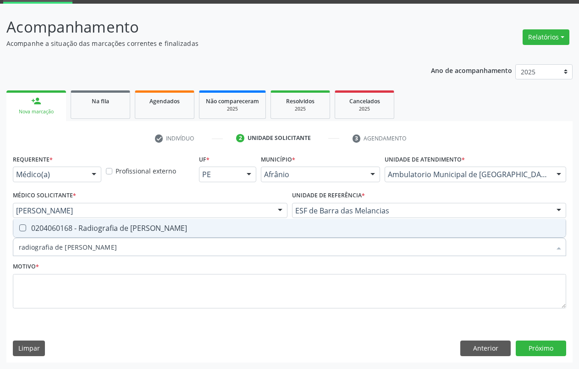
type input "radiografia de perna"
click at [25, 231] on div "0204060168 - Radiografia de [PERSON_NAME]" at bounding box center [290, 227] width 542 height 7
checkbox perna "true"
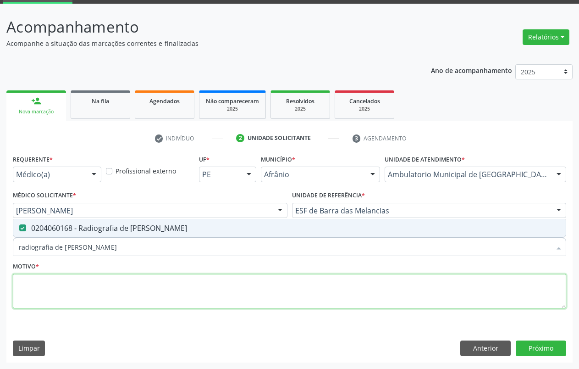
click at [41, 286] on textarea at bounding box center [289, 291] width 553 height 35
click at [27, 282] on textarea "." at bounding box center [289, 291] width 553 height 35
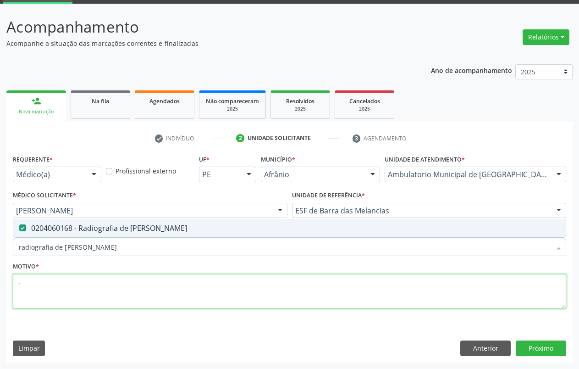
click at [28, 282] on textarea "." at bounding box center [289, 291] width 553 height 35
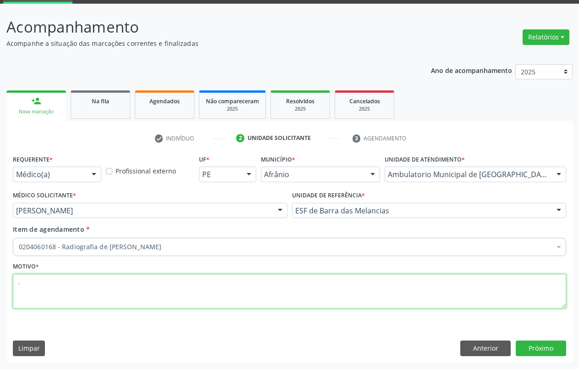
click at [33, 280] on textarea "." at bounding box center [289, 291] width 553 height 35
click at [31, 281] on textarea "." at bounding box center [289, 291] width 553 height 35
click at [22, 288] on textarea "." at bounding box center [289, 291] width 553 height 35
click at [22, 284] on textarea "." at bounding box center [289, 291] width 553 height 35
type textarea "."
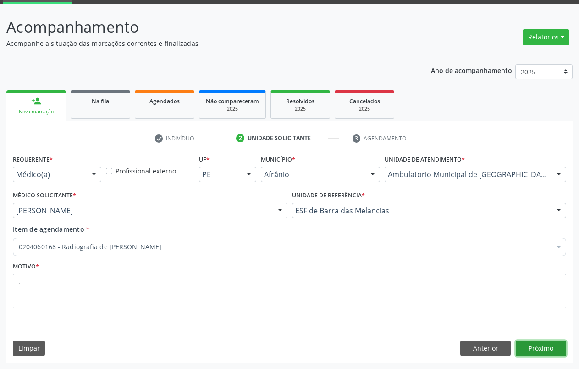
click at [549, 352] on button "Próximo" at bounding box center [541, 348] width 50 height 16
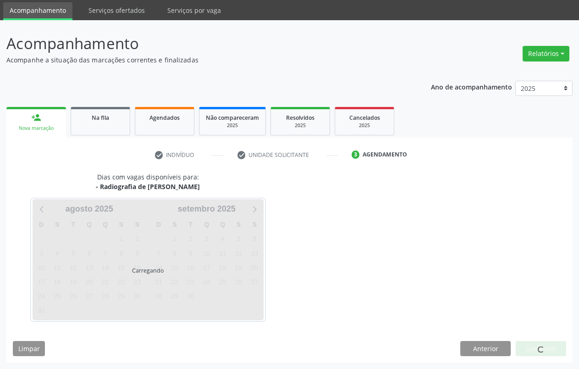
scroll to position [30, 0]
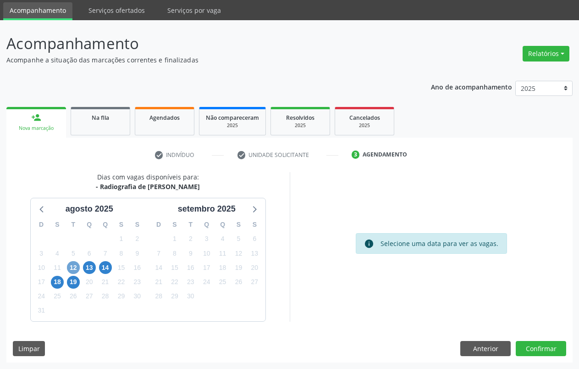
click at [77, 267] on span "12" at bounding box center [73, 267] width 13 height 13
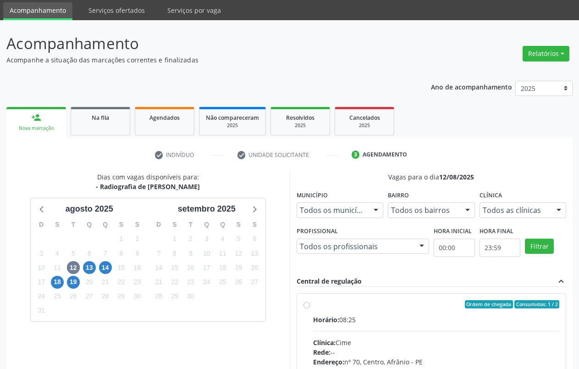
click at [313, 307] on label "Ordem de chegada Consumidos: 1 / 2 Horário: 08:25 Clínica: Cime Rede: -- Endere…" at bounding box center [436, 370] width 247 height 141
click at [309, 307] on input "Ordem de chegada Consumidos: 1 / 2 Horário: 08:25 Clínica: Cime Rede: -- Endere…" at bounding box center [307, 304] width 6 height 8
radio input "true"
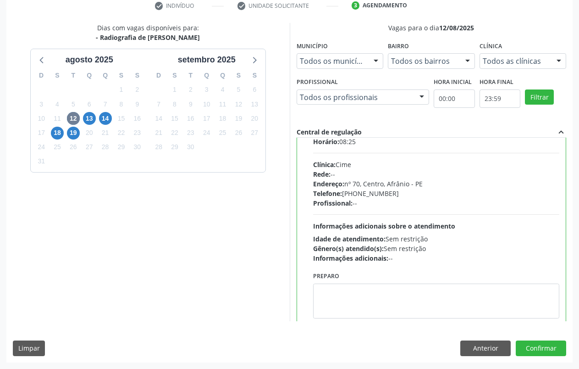
scroll to position [45, 0]
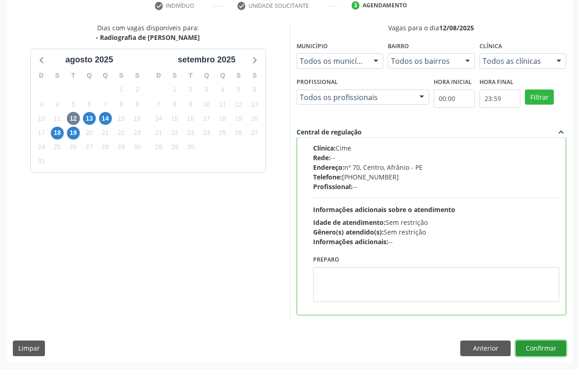
click at [542, 349] on button "Confirmar" at bounding box center [541, 348] width 50 height 16
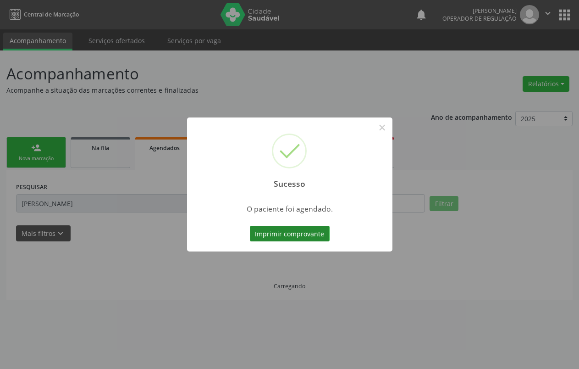
click at [300, 229] on button "Imprimir comprovante" at bounding box center [290, 234] width 80 height 16
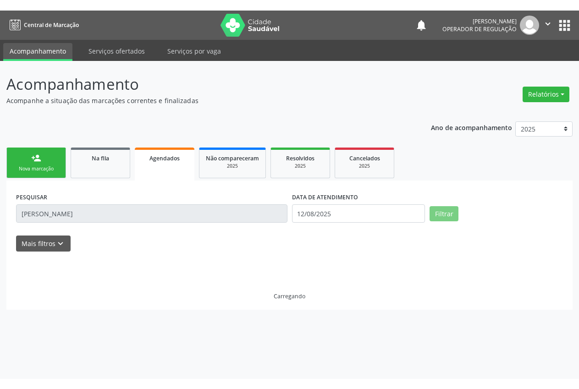
scroll to position [0, 0]
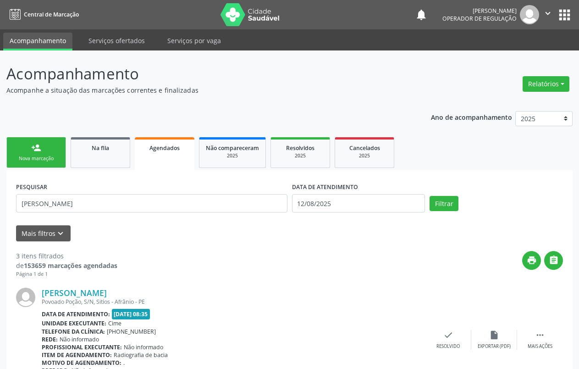
click at [48, 157] on div "Nova marcação" at bounding box center [36, 158] width 46 height 7
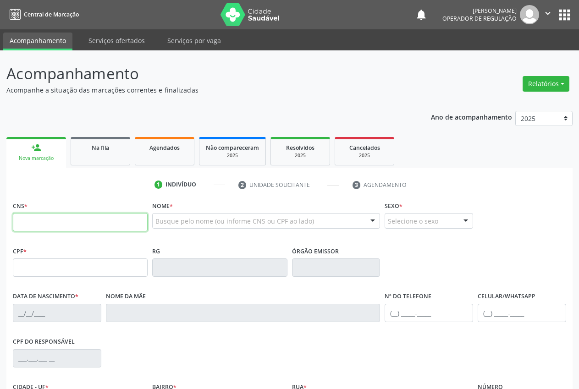
click at [56, 216] on input "text" at bounding box center [80, 222] width 135 height 18
type input "700 0037 2339 0107"
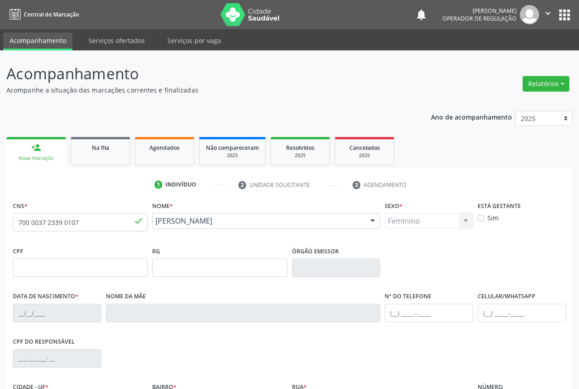
type input "[DATE]"
type input "Cleonice da [PERSON_NAME]"
type input "[PHONE_NUMBER]"
type input "077.462.634-88"
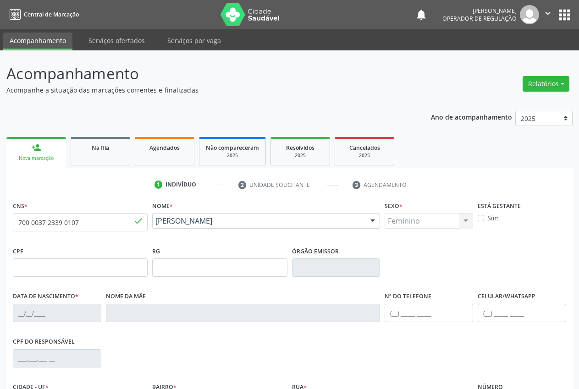
type input "160"
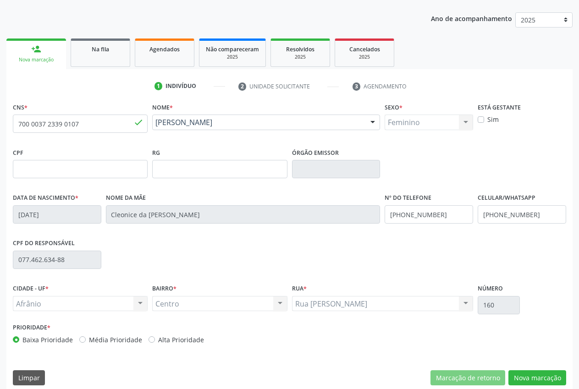
scroll to position [108, 0]
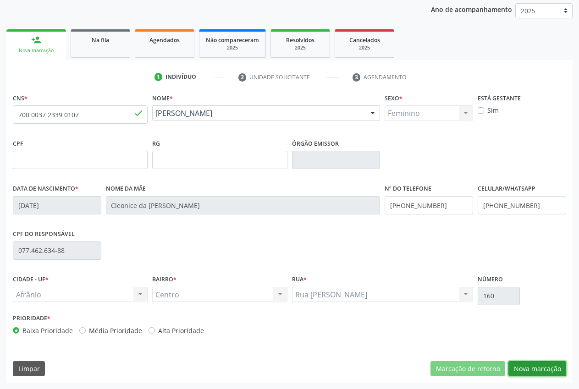
click at [540, 368] on button "Nova marcação" at bounding box center [538, 369] width 58 height 16
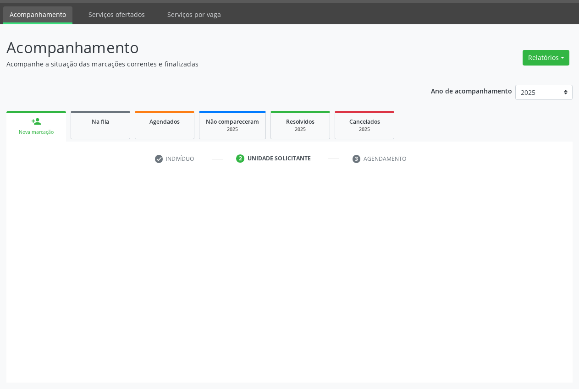
scroll to position [26, 0]
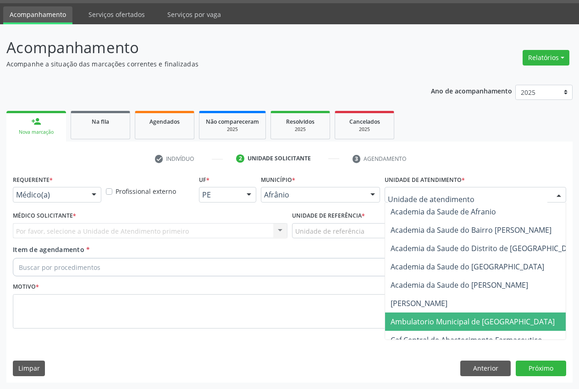
click at [454, 327] on span "Ambulatorio Municipal de [GEOGRAPHIC_DATA]" at bounding box center [497, 322] width 224 height 18
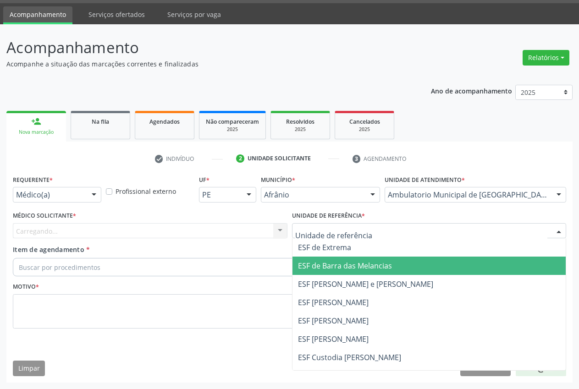
click at [348, 271] on span "ESF de Barra das Melancias" at bounding box center [345, 266] width 94 height 10
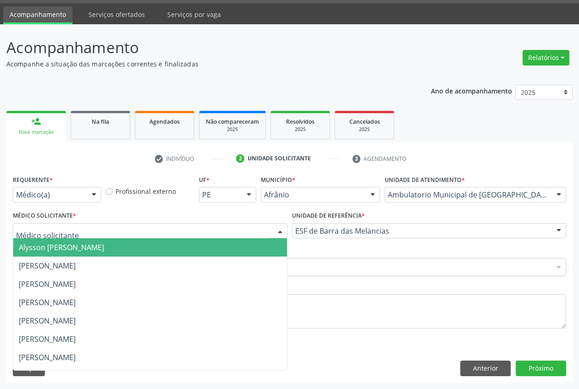
click at [73, 236] on div at bounding box center [150, 231] width 275 height 16
click at [96, 250] on span "Alysson [PERSON_NAME]" at bounding box center [61, 248] width 85 height 10
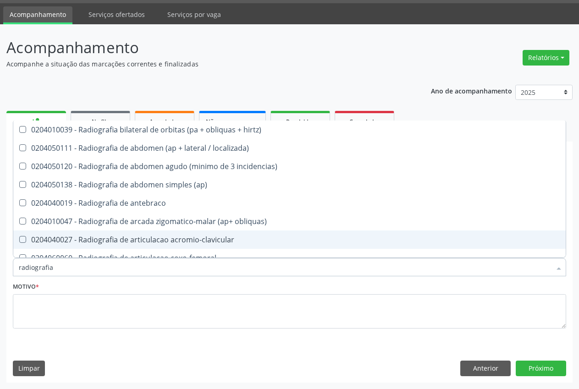
type input "radiografia"
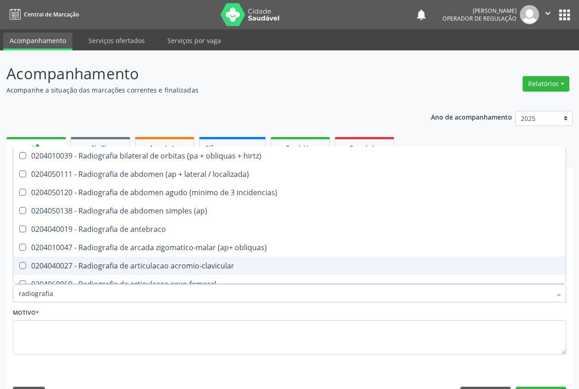
scroll to position [26, 0]
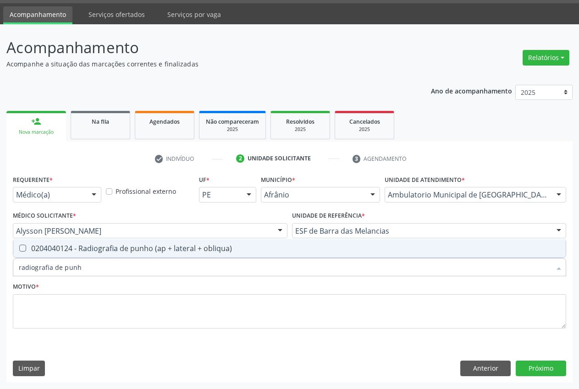
type input "radiografia de punho"
click at [79, 252] on div "0204040124 - Radiografia de punho (ap + lateral + obliqua)" at bounding box center [290, 248] width 542 height 7
checkbox obliqua\) "true"
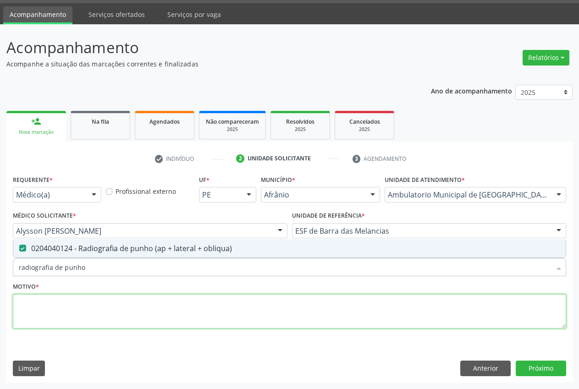
click at [64, 314] on textarea at bounding box center [289, 311] width 553 height 35
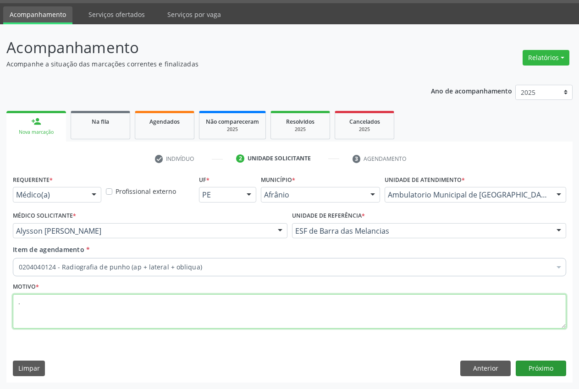
type textarea "."
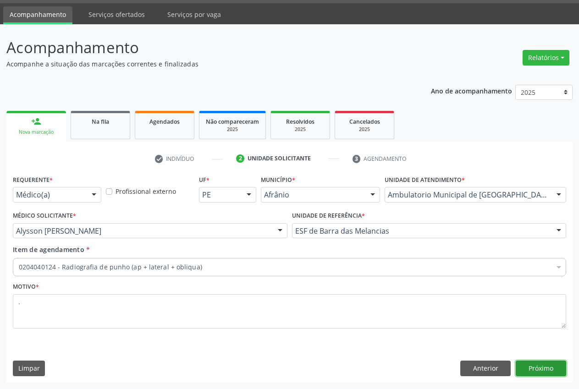
click at [546, 366] on button "Próximo" at bounding box center [541, 369] width 50 height 16
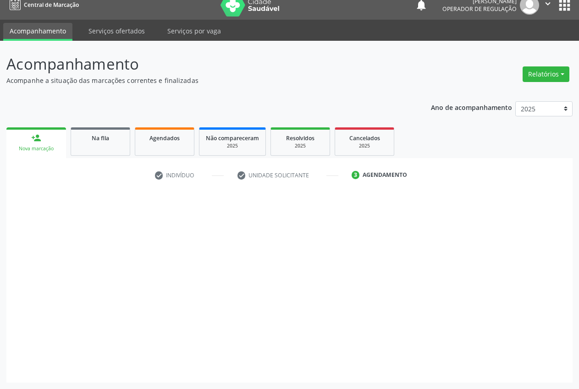
scroll to position [10, 0]
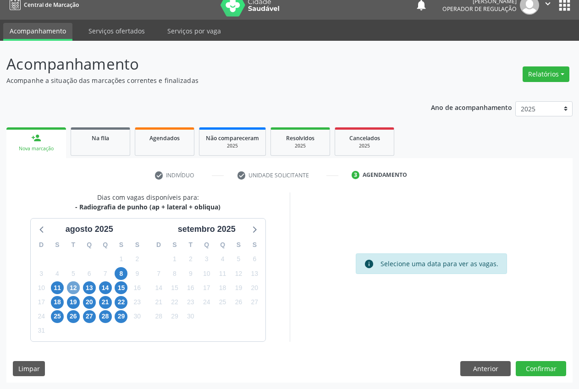
click at [71, 292] on span "12" at bounding box center [73, 288] width 13 height 13
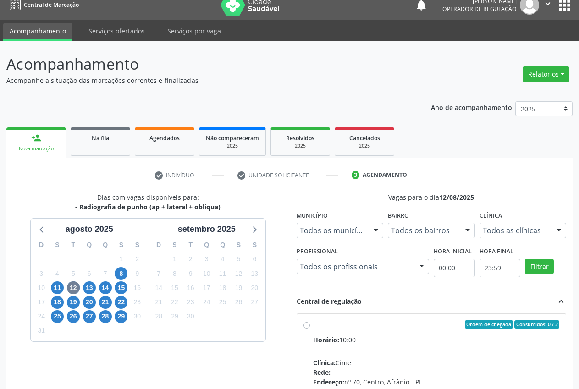
click at [329, 329] on label "Ordem de chegada Consumidos: 0 / 2 Horário: 10:00 Clínica: Cime Rede: -- Endere…" at bounding box center [436, 391] width 247 height 141
click at [310, 329] on input "Ordem de chegada Consumidos: 0 / 2 Horário: 10:00 Clínica: Cime Rede: -- Endere…" at bounding box center [307, 325] width 6 height 8
radio input "true"
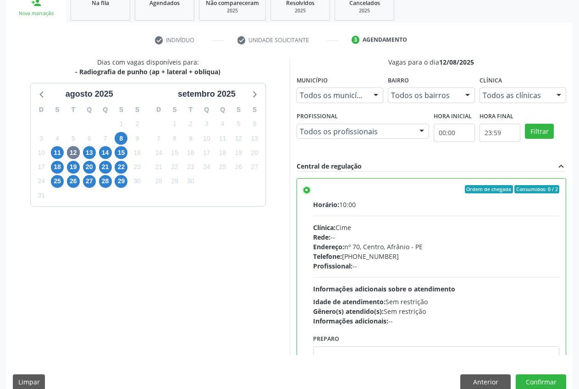
scroll to position [159, 0]
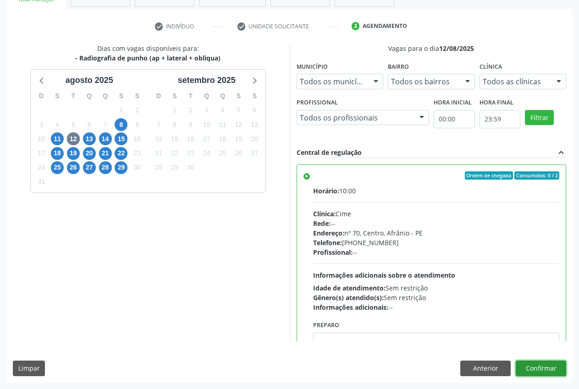
click at [548, 364] on button "Confirmar" at bounding box center [541, 369] width 50 height 16
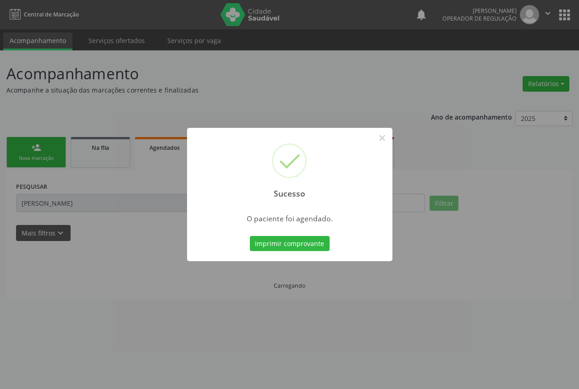
scroll to position [0, 0]
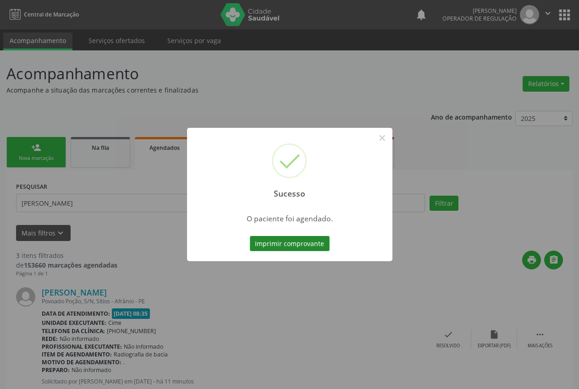
click at [290, 243] on button "Imprimir comprovante" at bounding box center [290, 244] width 80 height 16
